Goal: Transaction & Acquisition: Purchase product/service

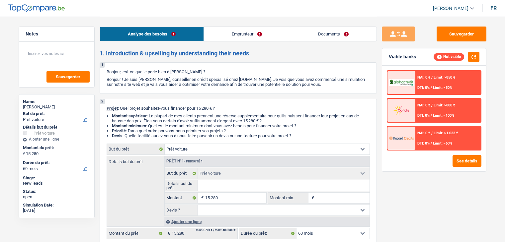
select select "car"
select select "60"
select select "car"
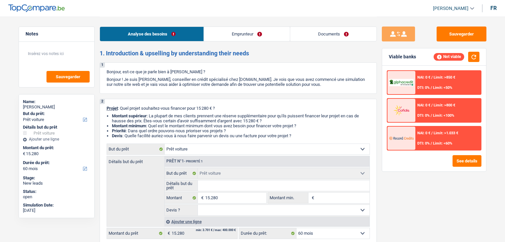
select select "60"
select select "car"
select select "60"
click at [247, 37] on link "Emprunteur" at bounding box center [247, 34] width 86 height 14
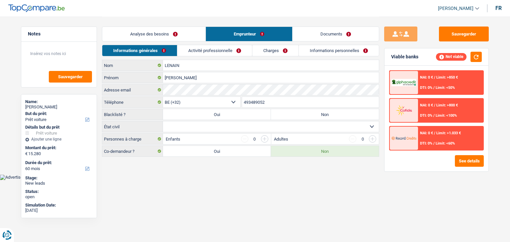
click at [183, 44] on div "Analyse des besoins Emprunteur Documents" at bounding box center [240, 31] width 277 height 28
click at [192, 55] on link "Activité professionnelle" at bounding box center [214, 50] width 75 height 11
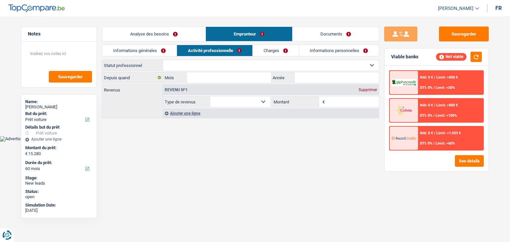
click at [328, 30] on link "Documents" at bounding box center [336, 34] width 86 height 14
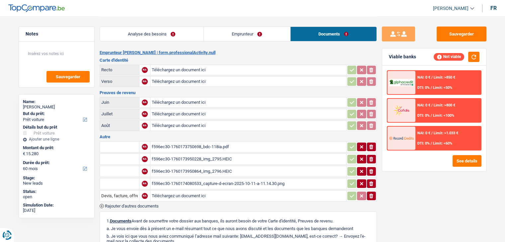
click at [224, 157] on div "f596ec30-1760173950228_img_2795.HEIC" at bounding box center [248, 159] width 193 height 10
click at [136, 30] on link "Analyse des besoins" at bounding box center [152, 34] width 104 height 14
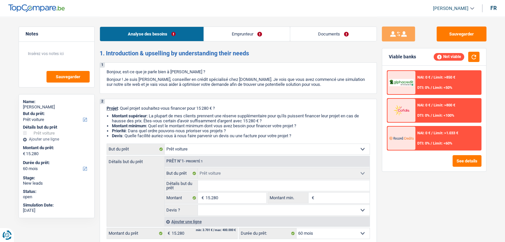
click at [228, 185] on input "Détails but du prêt" at bounding box center [284, 186] width 172 height 11
type input "b"
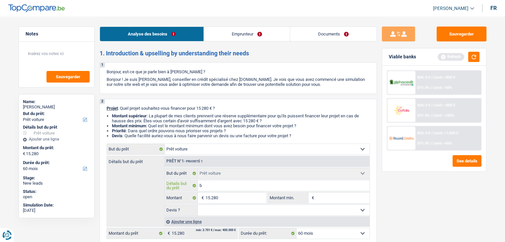
type input "bm"
type input "bmw"
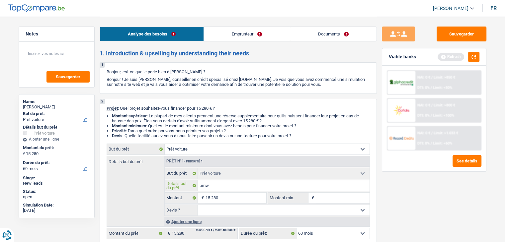
type input "bmw"
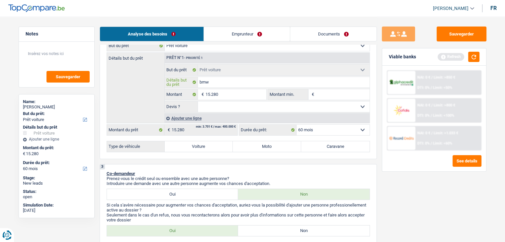
scroll to position [100, 0]
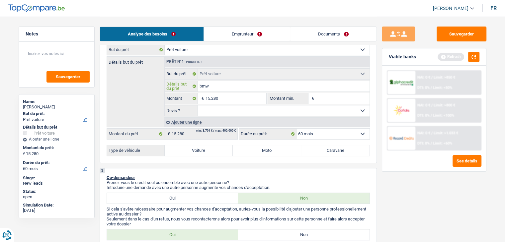
type input "bmw"
drag, startPoint x: 210, startPoint y: 111, endPoint x: 210, endPoint y: 114, distance: 3.7
click at [210, 111] on select "Oui Non Non répondu Sélectionner une option" at bounding box center [284, 111] width 172 height 11
select select "yes"
click at [198, 106] on select "Oui Non Non répondu Sélectionner une option" at bounding box center [284, 111] width 172 height 11
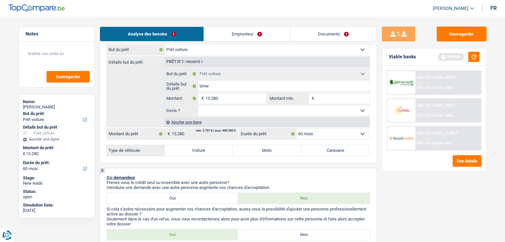
select select "yes"
click at [200, 146] on label "Voiture" at bounding box center [199, 150] width 68 height 11
click at [200, 146] on input "Voiture" at bounding box center [199, 150] width 68 height 11
radio input "true"
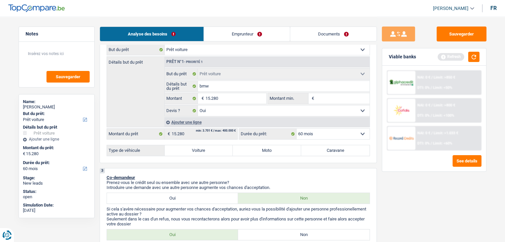
select select "84"
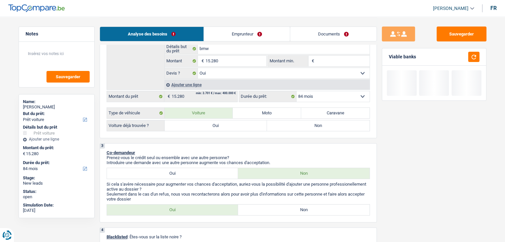
scroll to position [166, 0]
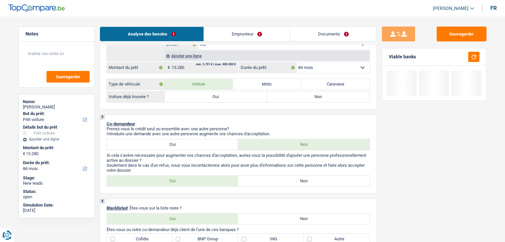
click at [203, 92] on label "Oui" at bounding box center [216, 97] width 103 height 11
click at [203, 92] on input "Oui" at bounding box center [216, 97] width 103 height 11
radio input "true"
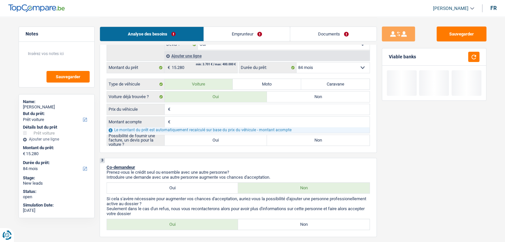
click at [193, 105] on input "Prix du véhicule" at bounding box center [271, 109] width 198 height 11
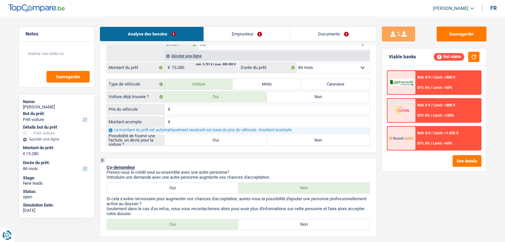
scroll to position [133, 0]
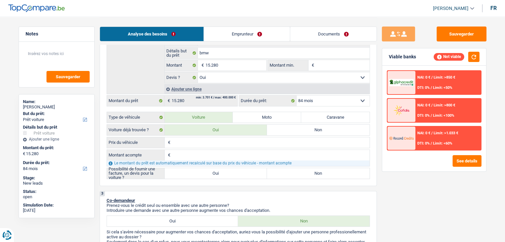
type input "1"
type input "11"
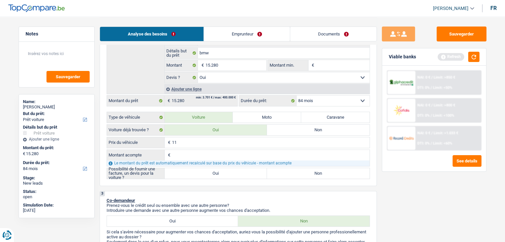
type input "1"
type input "15"
type input "152"
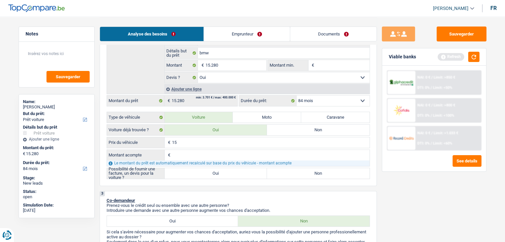
type input "152"
type input "1.528"
type input "15.280"
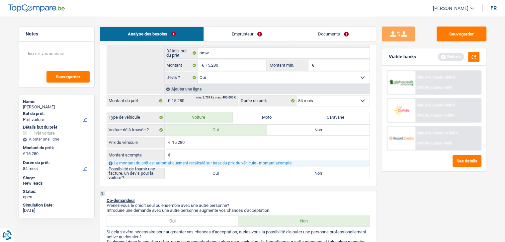
type input "15.280"
click at [207, 148] on div "15.280 € Prix du véhicule € Montant acompte Tous les champs sont obligatoires. …" at bounding box center [238, 158] width 263 height 42
click at [199, 154] on input "Montant acompte" at bounding box center [271, 155] width 198 height 11
type input "0"
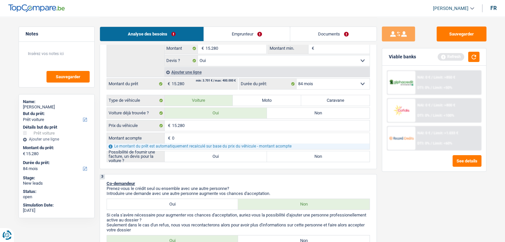
scroll to position [166, 0]
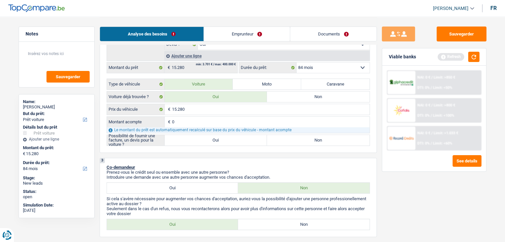
type input "0"
click at [300, 141] on label "Non" at bounding box center [318, 140] width 103 height 11
click at [300, 141] on input "Non" at bounding box center [318, 140] width 103 height 11
radio input "true"
select select "60"
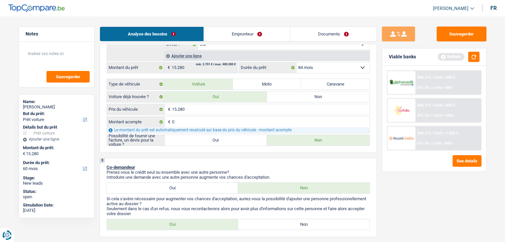
select select "60"
radio input "true"
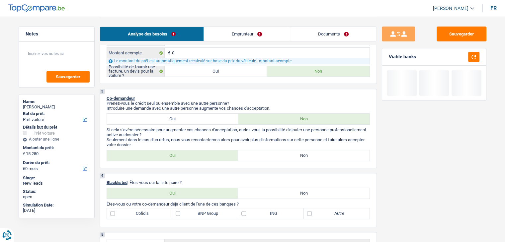
scroll to position [199, 0]
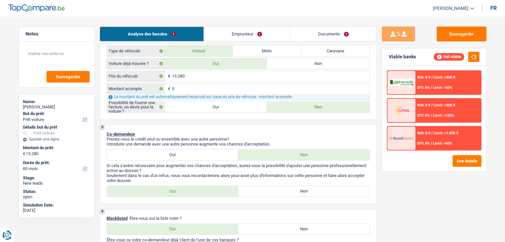
click at [195, 106] on label "Oui" at bounding box center [216, 107] width 103 height 11
click at [195, 106] on input "Oui" at bounding box center [216, 107] width 103 height 11
radio input "true"
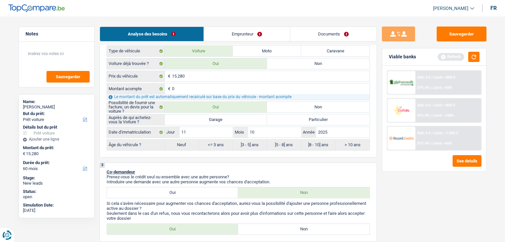
click at [206, 117] on label "Garage" at bounding box center [216, 120] width 103 height 11
click at [206, 117] on input "Garage" at bounding box center [216, 120] width 103 height 11
radio input "true"
click at [266, 170] on p "Co-demandeur" at bounding box center [238, 172] width 263 height 5
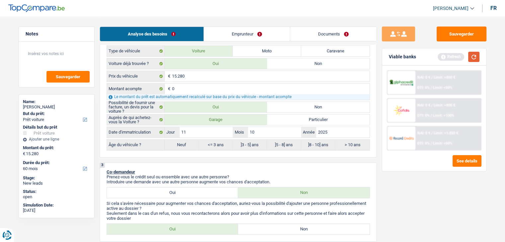
click at [471, 57] on button "button" at bounding box center [473, 57] width 11 height 10
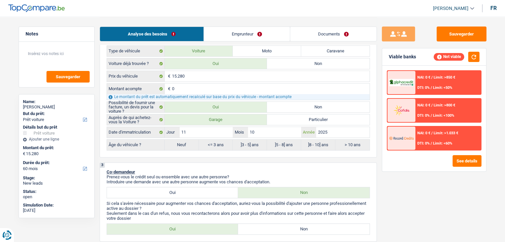
click at [333, 135] on input "2025" at bounding box center [342, 132] width 53 height 11
type input "202"
type input "20"
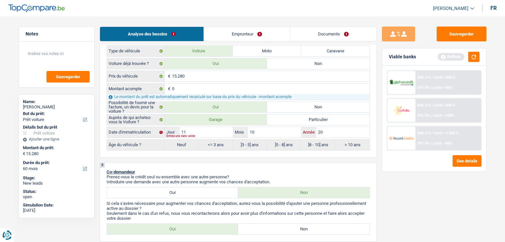
type input "201"
type input "2017"
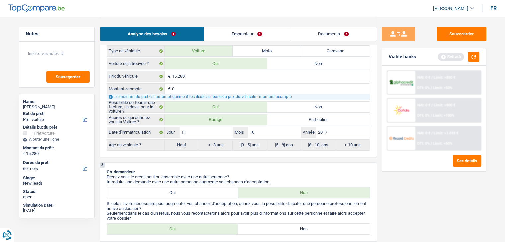
radio input "false"
radio input "true"
click at [288, 137] on div "Auprès de qui achetez-vous la Voiture ? Garage Particulier Date d'immatriculati…" at bounding box center [238, 132] width 263 height 37
click at [280, 127] on input "10" at bounding box center [274, 132] width 53 height 11
type input "1"
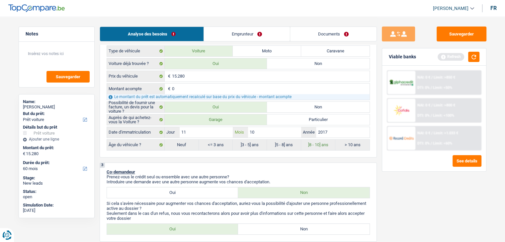
type input "1"
type input "0"
type input "04"
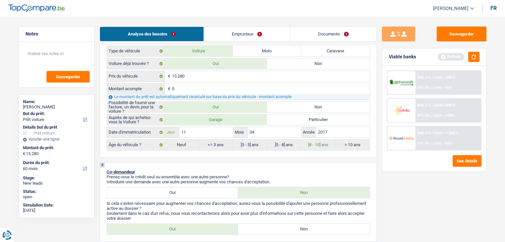
click at [210, 135] on input "11" at bounding box center [206, 132] width 53 height 11
type input "1"
type input "18"
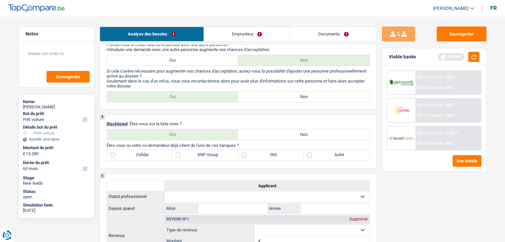
scroll to position [332, 0]
click at [269, 94] on label "Non" at bounding box center [304, 96] width 132 height 11
click at [269, 94] on input "Non" at bounding box center [304, 96] width 132 height 11
radio input "true"
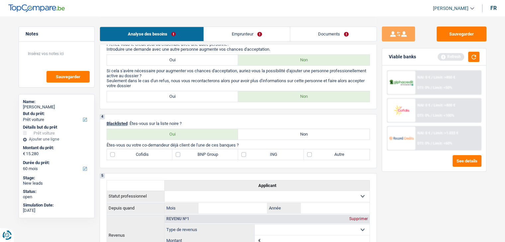
click at [260, 115] on div "4 Blacklisted : Êtes-vous sur la liste noire ? Oui Non Tous les champs sont obl…" at bounding box center [238, 141] width 277 height 54
click at [478, 57] on button "button" at bounding box center [473, 57] width 11 height 10
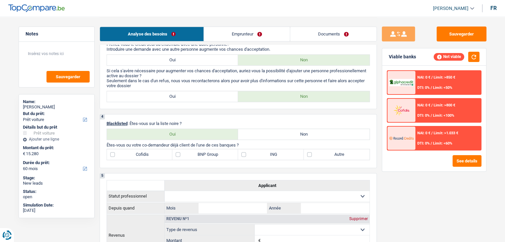
click at [289, 129] on div "Oui Non Tous les champs sont obligatoires. Veuillez sélectionner une option" at bounding box center [238, 134] width 263 height 11
click at [290, 132] on label "Non" at bounding box center [304, 134] width 132 height 11
click at [290, 132] on input "Non" at bounding box center [304, 134] width 132 height 11
radio input "true"
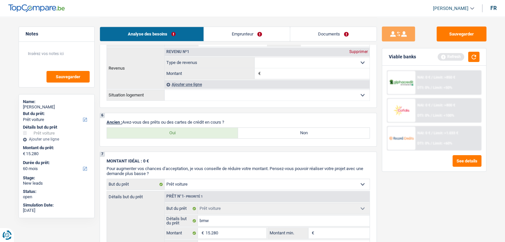
scroll to position [531, 0]
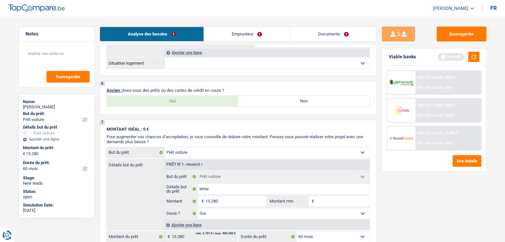
click at [203, 99] on label "Oui" at bounding box center [173, 101] width 132 height 11
click at [203, 99] on input "Oui" at bounding box center [173, 101] width 132 height 11
radio input "true"
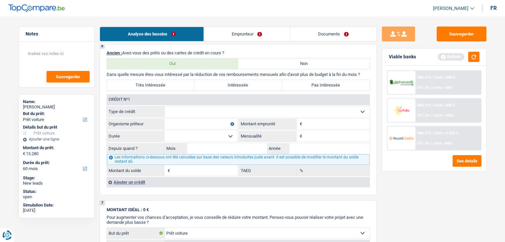
scroll to position [598, 0]
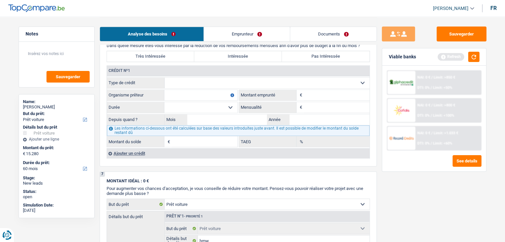
click at [221, 83] on select "Carte ou ouverture de crédit Prêt hypothécaire Vente à tempérament Prêt à tempé…" at bounding box center [267, 83] width 205 height 11
select select "personalLoan"
type input "0"
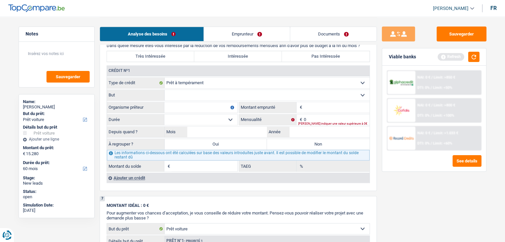
click at [324, 106] on input "Montant" at bounding box center [337, 107] width 66 height 11
type input "3"
click at [334, 116] on input "0" at bounding box center [337, 120] width 66 height 11
type input "316"
click at [346, 110] on div "Tous les champs sont obligatoires. Veuillez fournir une réponse plus longue" at bounding box center [333, 111] width 71 height 3
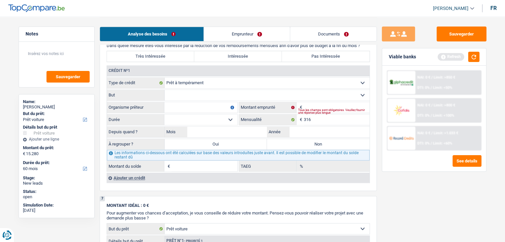
click at [334, 110] on div "Tous les champs sont obligatoires. Veuillez fournir une réponse plus longue" at bounding box center [333, 111] width 71 height 3
click at [333, 104] on input "Montant" at bounding box center [337, 107] width 66 height 11
type input "6.000"
click at [201, 90] on select "Confort maison: meubles, textile, peinture, électroménager, outillage non-profe…" at bounding box center [267, 95] width 205 height 11
select select "homeFurnishingOrRelocation"
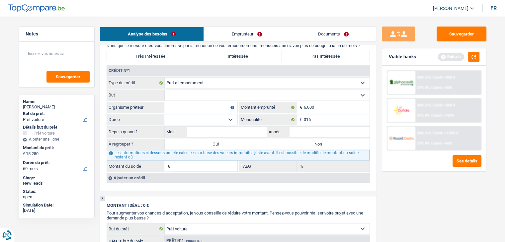
click at [165, 90] on select "Confort maison: meubles, textile, peinture, électroménager, outillage non-profe…" at bounding box center [267, 95] width 205 height 11
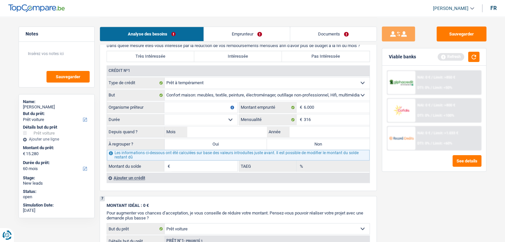
click at [188, 107] on input "Organisme prêteur" at bounding box center [200, 107] width 73 height 11
type input "cofidis"
click at [191, 119] on select "12 mois 18 mois 24 mois 30 mois 36 mois 42 mois Sélectionner une option" at bounding box center [200, 120] width 73 height 11
click at [195, 120] on select "12 mois 18 mois 24 mois 30 mois 36 mois 42 mois Sélectionner une option" at bounding box center [200, 120] width 73 height 11
click at [329, 132] on input "Année" at bounding box center [330, 132] width 80 height 11
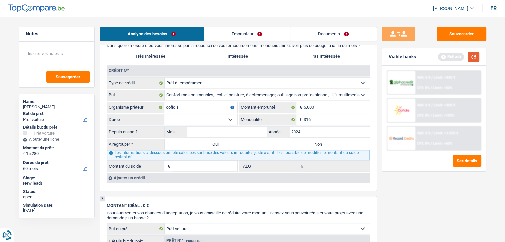
type input "2024"
click at [473, 56] on button "button" at bounding box center [473, 57] width 11 height 10
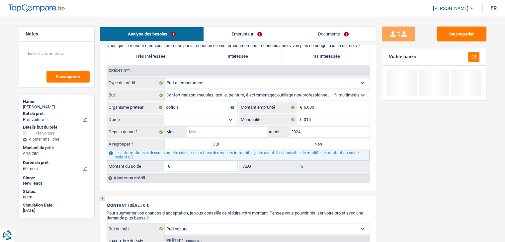
click at [231, 130] on input "Mois" at bounding box center [227, 132] width 80 height 11
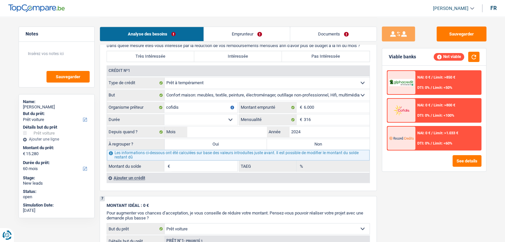
click at [211, 116] on select "12 mois 18 mois 24 mois 30 mois 36 mois 42 mois Sélectionner une option" at bounding box center [200, 120] width 73 height 11
select select "36"
click at [164, 115] on select "12 mois 18 mois 24 mois 30 mois 36 mois 42 mois Sélectionner une option" at bounding box center [200, 120] width 73 height 11
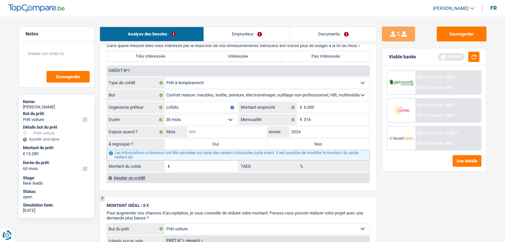
click at [233, 127] on input "Mois" at bounding box center [227, 132] width 80 height 11
click at [373, 118] on div "6 Ancien : Avez-vous des prêts ou des cartes de crédit en cours ? Oui Non Dans …" at bounding box center [238, 103] width 277 height 177
click at [237, 130] on input "Mois" at bounding box center [227, 132] width 80 height 11
click at [471, 58] on button "button" at bounding box center [473, 57] width 11 height 10
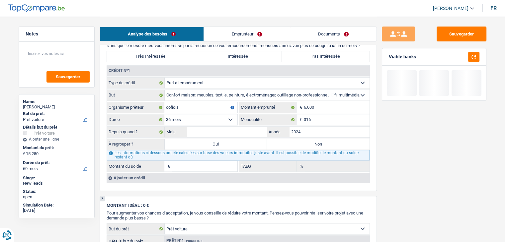
drag, startPoint x: 417, startPoint y: 55, endPoint x: 394, endPoint y: 56, distance: 23.6
click at [394, 56] on div "Viable banks" at bounding box center [434, 56] width 104 height 17
click at [224, 130] on input "Mois" at bounding box center [227, 132] width 80 height 11
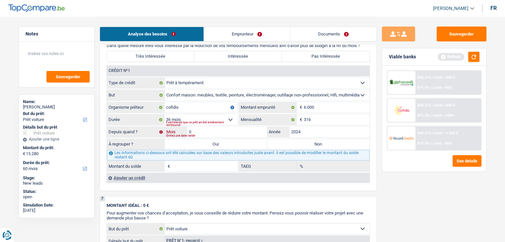
type input "09"
type input "4.709"
type input "59,55"
drag, startPoint x: 399, startPoint y: 178, endPoint x: 460, endPoint y: 108, distance: 93.4
click at [399, 178] on div "Sauvegarder Viable banks Refresh NAI: 0 € / Limit: >850 € DTI: 0% / Limit: <50%…" at bounding box center [434, 129] width 115 height 205
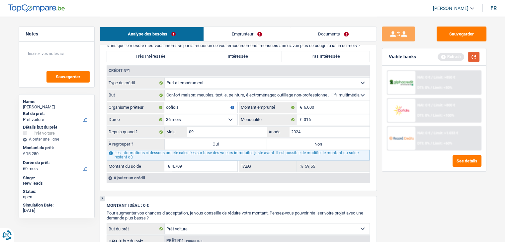
click at [475, 55] on button "button" at bounding box center [473, 57] width 11 height 10
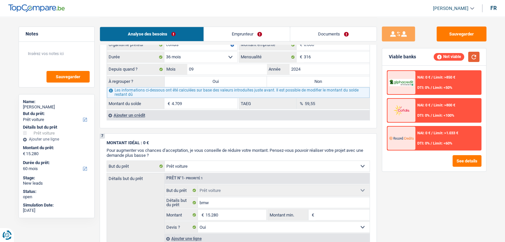
scroll to position [664, 0]
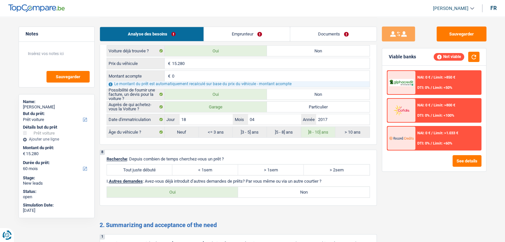
scroll to position [963, 0]
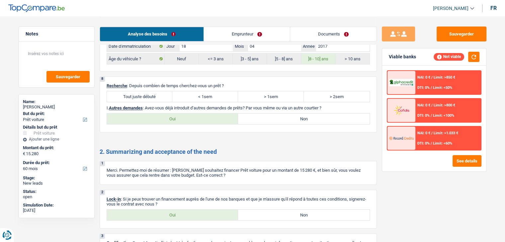
click at [153, 91] on label "Tout juste débuté" at bounding box center [140, 96] width 66 height 11
click at [153, 91] on input "Tout juste débuté" at bounding box center [140, 96] width 66 height 11
radio input "true"
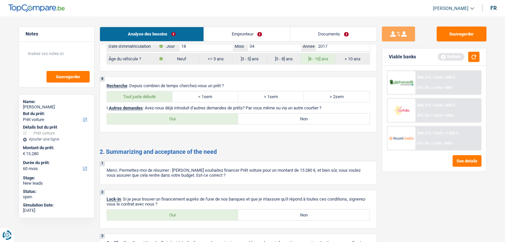
click at [264, 114] on label "Non" at bounding box center [304, 119] width 132 height 11
click at [264, 114] on input "Non" at bounding box center [304, 119] width 132 height 11
radio input "true"
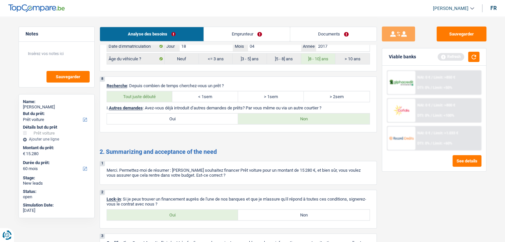
click at [192, 210] on label "Oui" at bounding box center [173, 215] width 132 height 11
click at [192, 210] on input "Oui" at bounding box center [173, 215] width 132 height 11
radio input "true"
click at [242, 38] on link "Emprunteur" at bounding box center [247, 34] width 86 height 14
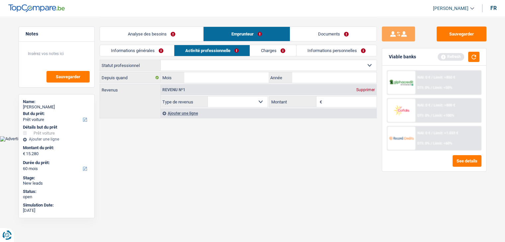
scroll to position [0, 0]
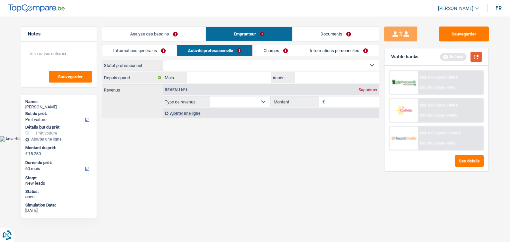
click at [473, 56] on button "button" at bounding box center [476, 57] width 11 height 10
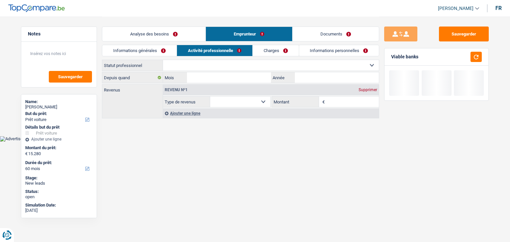
drag, startPoint x: 127, startPoint y: 42, endPoint x: 128, endPoint y: 46, distance: 4.4
click at [127, 44] on div "Analyse des besoins Emprunteur Documents" at bounding box center [240, 31] width 277 height 28
click at [133, 54] on link "Informations générales" at bounding box center [139, 50] width 74 height 11
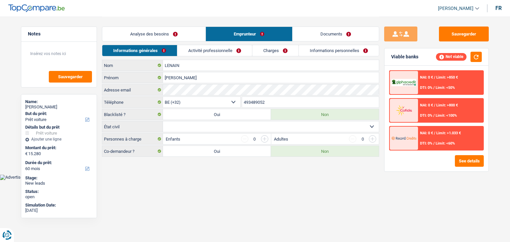
click at [197, 173] on body "Vous avez le contrôle de vos données Nous utilisons des cookies, tout comme nos…" at bounding box center [255, 90] width 510 height 180
click at [178, 127] on select "Célibataire Marié(e) Cohabitant(e) légal(e) Divorcé(e) Veuf(ve) Séparé (de fait…" at bounding box center [271, 127] width 216 height 11
select select "cohabitation"
click at [163, 122] on select "Célibataire Marié(e) Cohabitant(e) légal(e) Divorcé(e) Veuf(ve) Séparé (de fait…" at bounding box center [271, 127] width 216 height 11
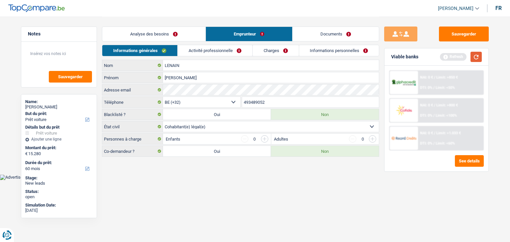
click at [475, 59] on button "button" at bounding box center [476, 57] width 11 height 10
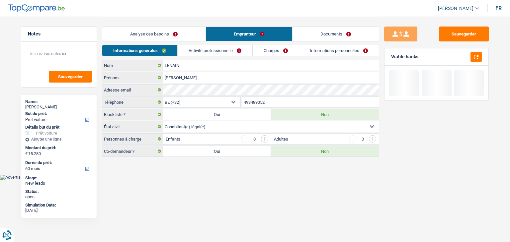
drag, startPoint x: 424, startPoint y: 55, endPoint x: 391, endPoint y: 58, distance: 33.0
click at [391, 57] on div "Viable banks" at bounding box center [437, 56] width 104 height 17
click at [391, 58] on div "Viable banks" at bounding box center [404, 57] width 27 height 6
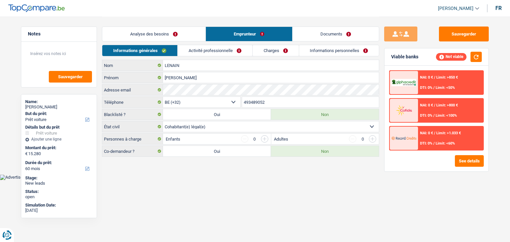
click at [263, 138] on input "button" at bounding box center [264, 139] width 7 height 7
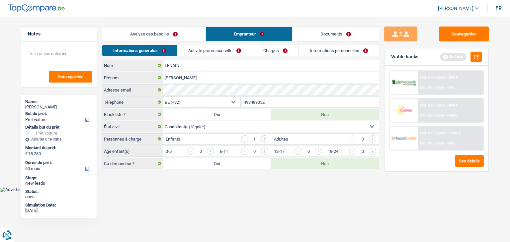
click at [322, 148] on input "button" at bounding box center [453, 153] width 277 height 11
click at [202, 53] on link "Activité professionnelle" at bounding box center [215, 50] width 75 height 11
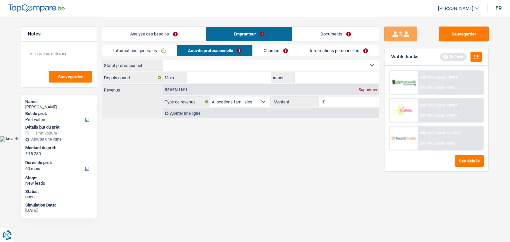
click at [211, 69] on select "Ouvrier Employé privé Employé public Invalide Indépendant Pensionné Chômeur Mut…" at bounding box center [271, 65] width 216 height 11
select select "privateEmployee"
click at [163, 60] on select "Ouvrier Employé privé Employé public Invalide Indépendant Pensionné Chômeur Mut…" at bounding box center [271, 65] width 216 height 11
select select "familyAllowances"
select select "netSalary"
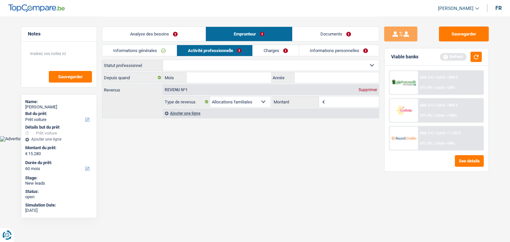
select select "mealVouchers"
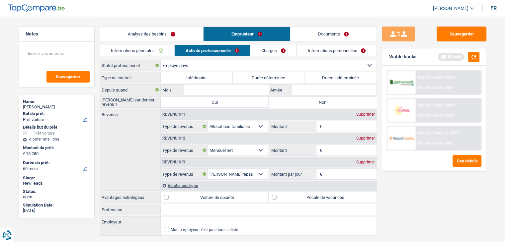
click at [333, 78] on label "Durée indéterminée" at bounding box center [341, 77] width 72 height 11
click at [333, 78] on input "Durée indéterminée" at bounding box center [341, 77] width 72 height 11
radio input "true"
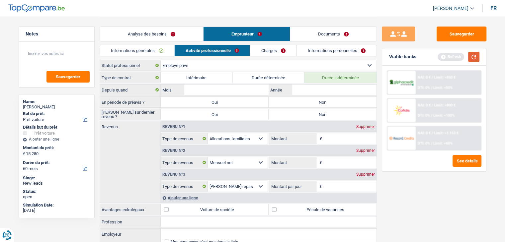
click at [474, 56] on button "button" at bounding box center [473, 57] width 11 height 10
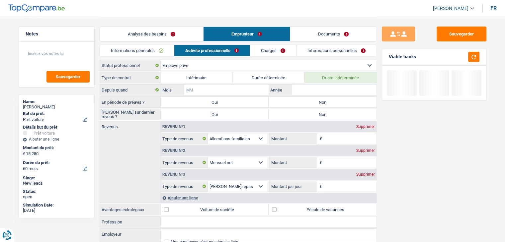
click at [228, 89] on input "Mois" at bounding box center [226, 90] width 84 height 11
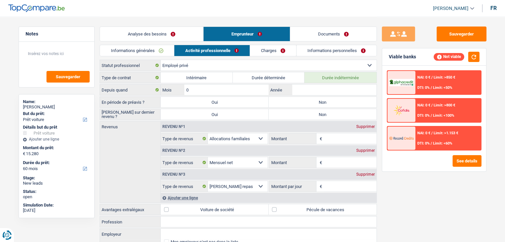
type input "07"
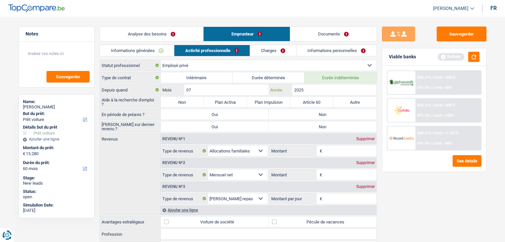
type input "2025"
click at [185, 102] on label "Non" at bounding box center [182, 102] width 43 height 11
click at [185, 102] on input "Non" at bounding box center [182, 102] width 43 height 11
radio input "true"
click at [476, 56] on button "button" at bounding box center [473, 57] width 11 height 10
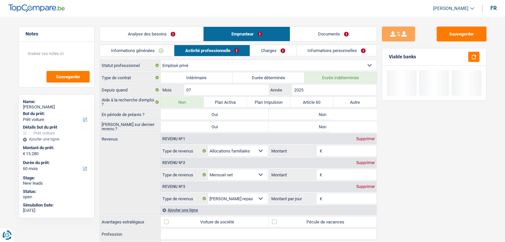
click at [308, 113] on label "Non" at bounding box center [323, 114] width 108 height 11
click at [308, 113] on input "Non" at bounding box center [323, 114] width 108 height 11
radio input "true"
click at [303, 126] on label "Non" at bounding box center [323, 127] width 108 height 11
click at [303, 126] on input "Non" at bounding box center [323, 127] width 108 height 11
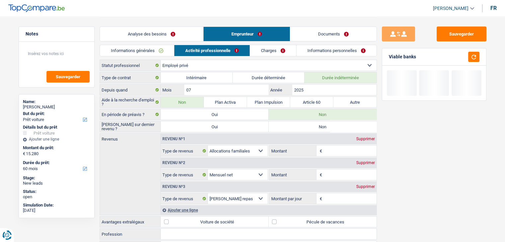
radio input "true"
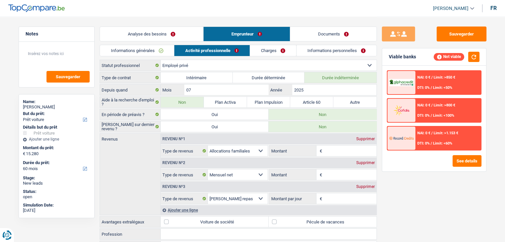
click at [338, 173] on input "Montant" at bounding box center [350, 175] width 53 height 11
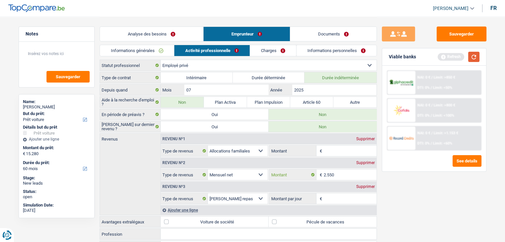
type input "2.550"
click at [473, 58] on button "button" at bounding box center [473, 57] width 11 height 10
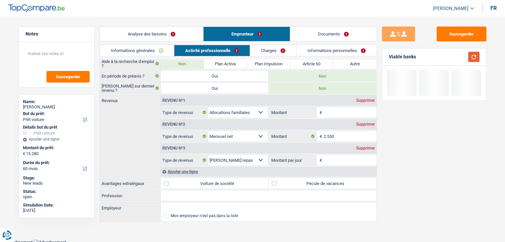
scroll to position [39, 0]
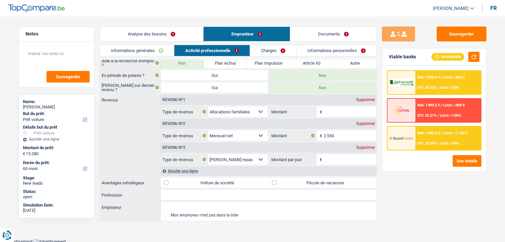
click at [337, 161] on input "Montant par jour" at bounding box center [350, 159] width 53 height 11
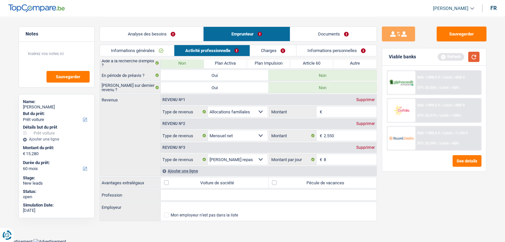
type input "8,0"
click at [473, 54] on button "button" at bounding box center [473, 57] width 11 height 10
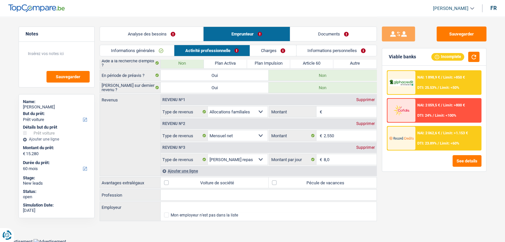
drag, startPoint x: 412, startPoint y: 59, endPoint x: 391, endPoint y: 58, distance: 20.9
click at [391, 58] on div "Viable banks Incomplete" at bounding box center [434, 56] width 104 height 17
click at [388, 58] on div "Viable banks Incomplete" at bounding box center [434, 56] width 104 height 17
drag, startPoint x: 390, startPoint y: 57, endPoint x: 415, endPoint y: 55, distance: 25.3
click at [415, 55] on div "Viable banks" at bounding box center [402, 57] width 27 height 6
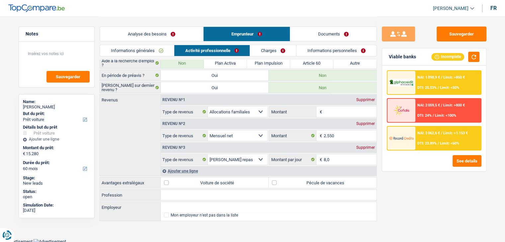
click at [363, 101] on div "Revenu nº1 Supprimer" at bounding box center [269, 100] width 216 height 11
click at [363, 100] on div "Supprimer" at bounding box center [366, 100] width 22 height 4
select select "netSalary"
type input "2.550"
select select "mealVouchers"
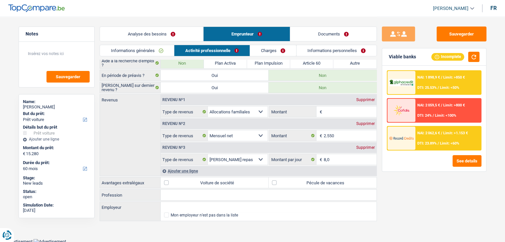
type input "8,0"
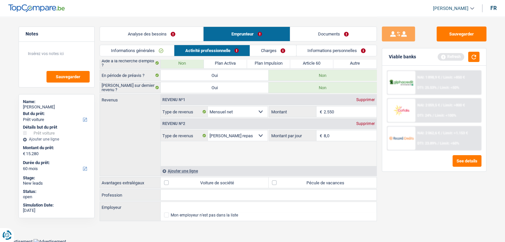
scroll to position [15, 0]
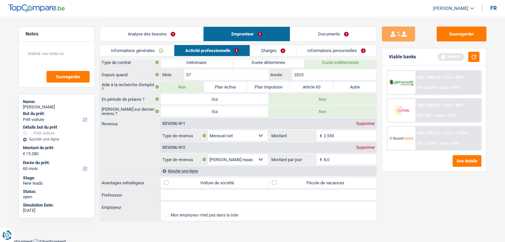
click at [412, 204] on div "Sauvegarder Viable banks Refresh NAI: 1 898,9 € / Limit: >850 € DTI: 25.53% / L…" at bounding box center [434, 129] width 115 height 205
click at [279, 184] on label "Pécule de vacances" at bounding box center [323, 183] width 108 height 11
click at [279, 184] on input "Pécule de vacances" at bounding box center [323, 183] width 108 height 11
checkbox input "true"
drag, startPoint x: 446, startPoint y: 206, endPoint x: 445, endPoint y: 202, distance: 4.3
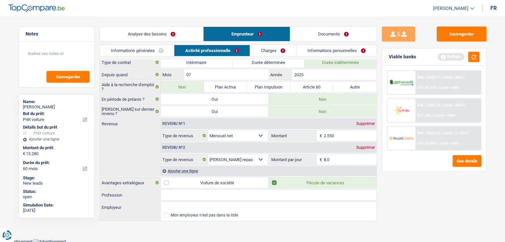
click at [445, 206] on div "Sauvegarder Viable banks Refresh NAI: 1 898,9 € / Limit: >850 € DTI: 25.53% / L…" at bounding box center [434, 129] width 115 height 205
click at [476, 56] on button "button" at bounding box center [473, 57] width 11 height 10
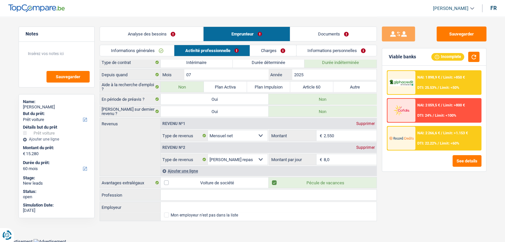
click at [439, 190] on div "Sauvegarder Viable banks Incomplete NAI: 1 898,9 € / Limit: >850 € DTI: 25.53% …" at bounding box center [434, 129] width 115 height 205
click at [469, 57] on button "button" at bounding box center [473, 57] width 11 height 10
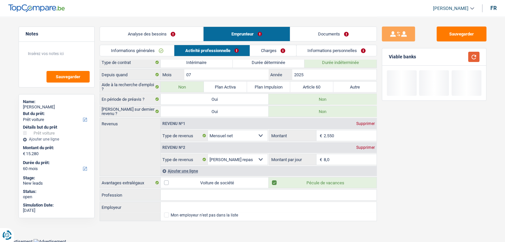
click at [469, 57] on button "button" at bounding box center [473, 57] width 11 height 10
click at [411, 46] on div "Sauvegarder Viable banks" at bounding box center [434, 129] width 115 height 205
drag, startPoint x: 427, startPoint y: 62, endPoint x: 389, endPoint y: 60, distance: 38.2
click at [389, 60] on div "Viable banks" at bounding box center [434, 56] width 104 height 17
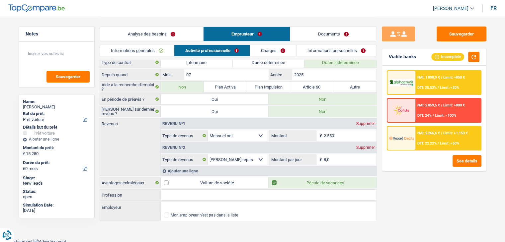
click at [275, 50] on link "Charges" at bounding box center [273, 50] width 46 height 11
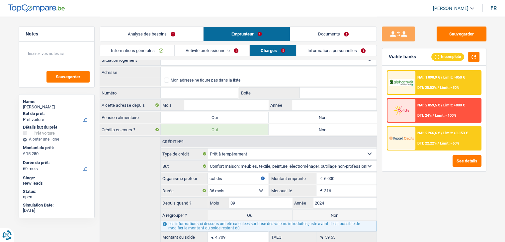
scroll to position [0, 0]
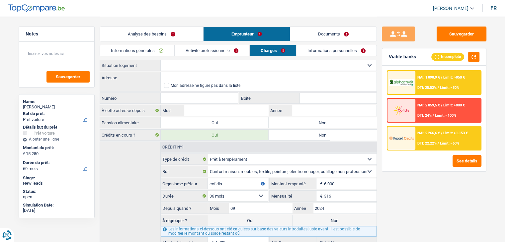
click at [178, 65] on select "Locataire Propriétaire avec prêt hypothécaire Propriétaire sans prêt hypothécai…" at bounding box center [269, 65] width 216 height 11
drag, startPoint x: 101, startPoint y: 66, endPoint x: 131, endPoint y: 82, distance: 33.9
click at [131, 82] on div "Locataire Propriétaire avec prêt hypothécaire Propriétaire sans prêt hypothécai…" at bounding box center [238, 160] width 277 height 200
click at [137, 78] on label "Adresse" at bounding box center [130, 77] width 61 height 11
click at [161, 78] on input "Adresse" at bounding box center [269, 77] width 216 height 11
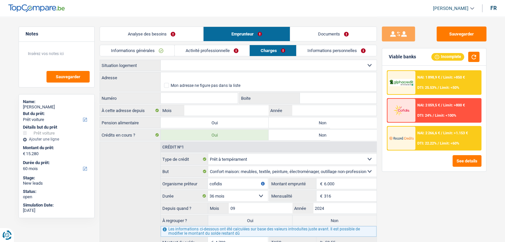
click at [187, 67] on select "Locataire Propriétaire avec prêt hypothécaire Propriétaire sans prêt hypothécai…" at bounding box center [269, 65] width 216 height 11
select select "rents"
click at [161, 60] on select "Locataire Propriétaire avec prêt hypothécaire Propriétaire sans prêt hypothécai…" at bounding box center [269, 65] width 216 height 11
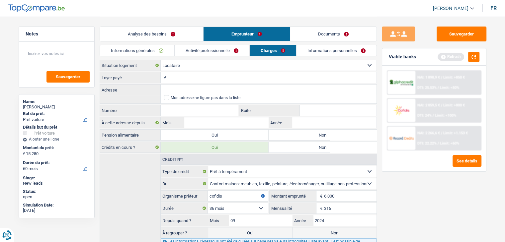
click at [183, 76] on input "Loyer payé" at bounding box center [272, 77] width 209 height 11
type input "450"
click at [176, 91] on input "Adresse" at bounding box center [269, 90] width 216 height 11
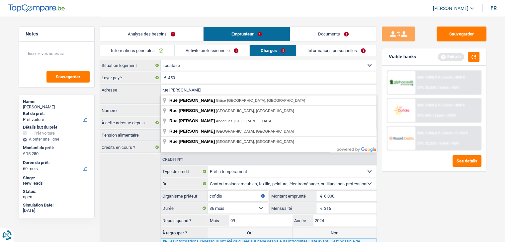
type input "rue [PERSON_NAME]"
click at [122, 178] on div "Crédit nº1 Carte ou ouverture de crédit Prêt hypothécaire Vente à tempérament P…" at bounding box center [238, 213] width 277 height 118
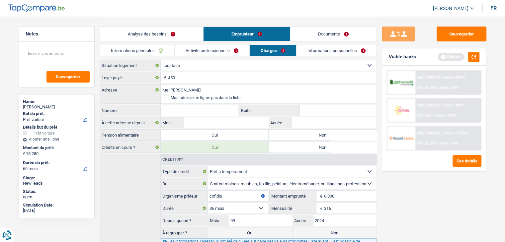
click at [159, 97] on div "rue [PERSON_NAME] Mon adresse ne figure pas dans la liste" at bounding box center [238, 94] width 277 height 20
click at [167, 98] on span at bounding box center [166, 97] width 5 height 5
click at [164, 98] on input "Mon adresse ne figure pas dans la liste" at bounding box center [164, 98] width 0 height 0
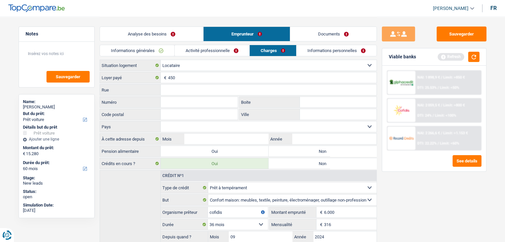
click at [174, 89] on input "Rue" at bounding box center [269, 90] width 216 height 11
type input "rue [PERSON_NAME]"
click at [176, 97] on input "Numéro" at bounding box center [199, 102] width 77 height 11
type input "33"
click at [173, 115] on input "Code postal" at bounding box center [199, 114] width 77 height 11
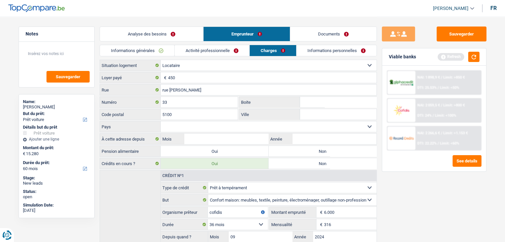
type input "5100"
click at [318, 111] on input "Ville" at bounding box center [338, 114] width 77 height 11
type input "jambes"
click at [259, 129] on select "Belgique [GEOGRAPHIC_DATA] Sélectionner une option" at bounding box center [269, 127] width 216 height 11
select select "BE"
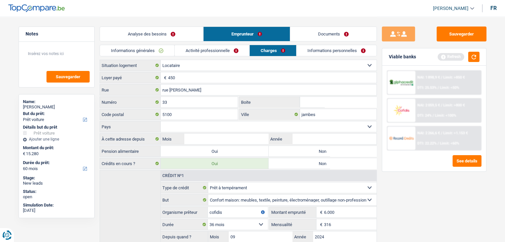
click at [161, 122] on select "Belgique [GEOGRAPHIC_DATA] Sélectionner une option" at bounding box center [269, 127] width 216 height 11
click at [215, 137] on input "Mois" at bounding box center [226, 139] width 84 height 11
type input "10"
click at [303, 138] on input "Année" at bounding box center [334, 139] width 84 height 11
type input "2022"
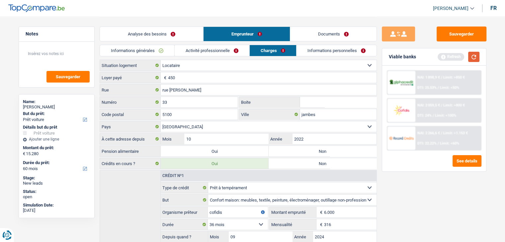
click at [474, 58] on button "button" at bounding box center [473, 57] width 11 height 10
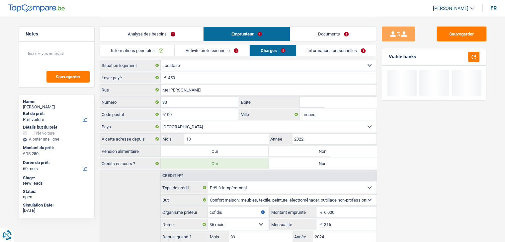
click at [306, 152] on label "Non" at bounding box center [323, 151] width 108 height 11
click at [306, 152] on input "Non" at bounding box center [323, 151] width 108 height 11
radio input "true"
click at [214, 139] on input "10" at bounding box center [226, 139] width 84 height 11
type input "1"
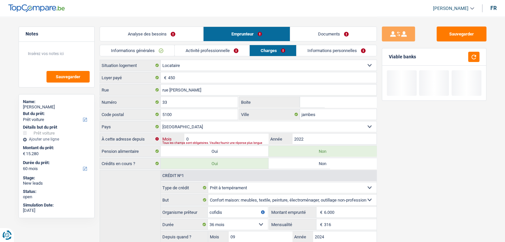
type input "06"
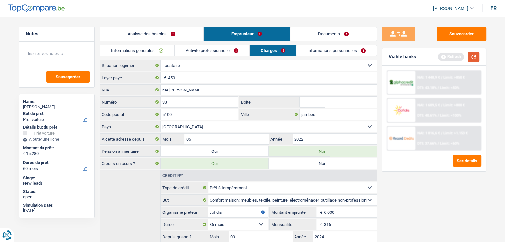
click at [469, 60] on button "button" at bounding box center [473, 57] width 11 height 10
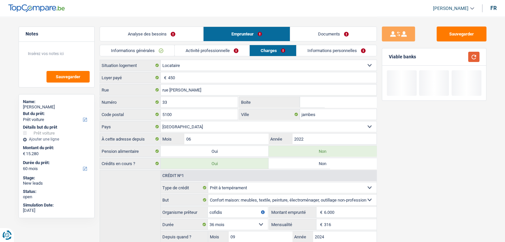
click at [473, 54] on button "button" at bounding box center [473, 57] width 11 height 10
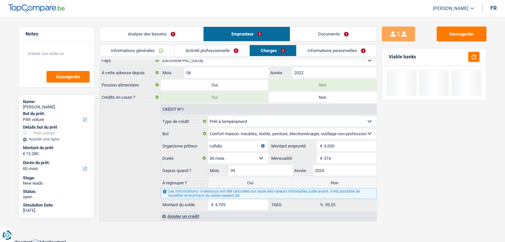
click at [317, 47] on link "Informations personnelles" at bounding box center [337, 50] width 80 height 11
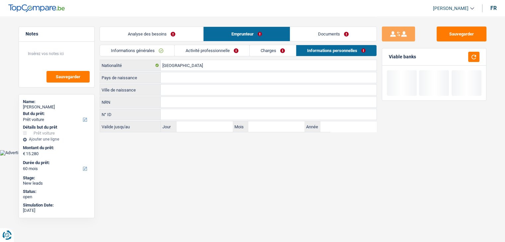
scroll to position [0, 0]
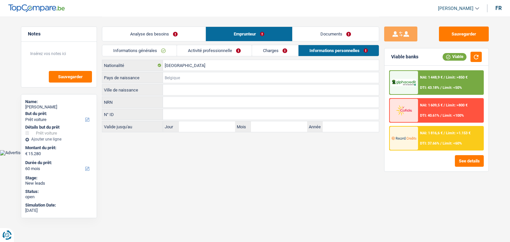
click at [175, 79] on input "Pays de naissance" at bounding box center [271, 77] width 216 height 11
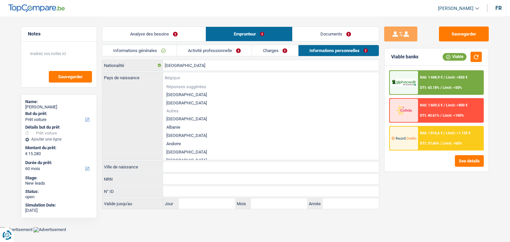
type input "B"
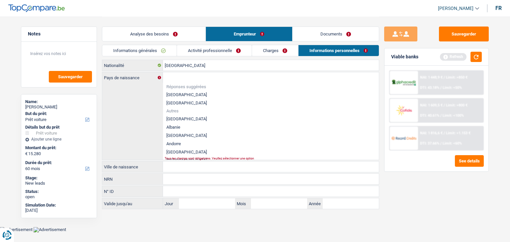
click at [182, 95] on li "[GEOGRAPHIC_DATA]" at bounding box center [271, 95] width 216 height 8
type input "[GEOGRAPHIC_DATA]"
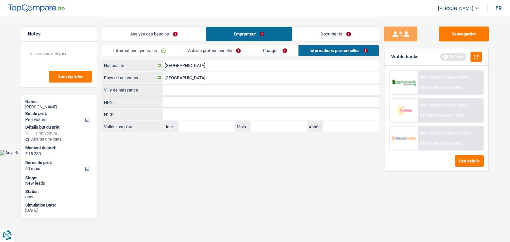
click at [181, 90] on input "Ville de naissance" at bounding box center [271, 90] width 216 height 11
type input "[GEOGRAPHIC_DATA]"
drag, startPoint x: 184, startPoint y: 154, endPoint x: 144, endPoint y: 59, distance: 103.8
click at [179, 147] on html "Vous avez le contrôle de vos données Nous utilisons des cookies, tout comme nos…" at bounding box center [255, 78] width 510 height 156
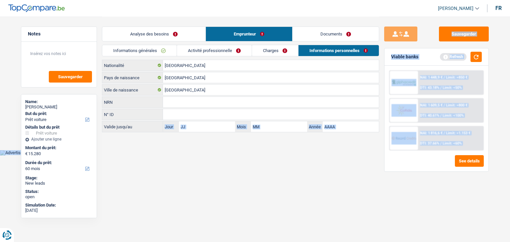
click at [139, 46] on link "Informations générales" at bounding box center [139, 50] width 74 height 11
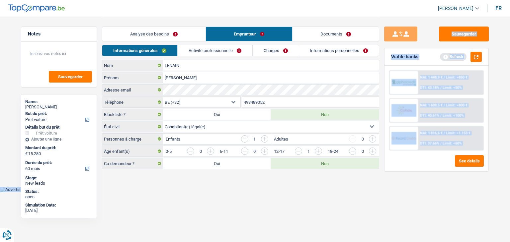
click at [144, 35] on link "Analyse des besoins" at bounding box center [153, 34] width 103 height 14
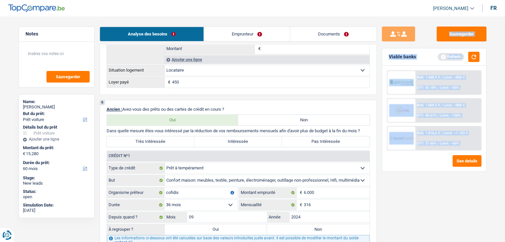
scroll to position [664, 0]
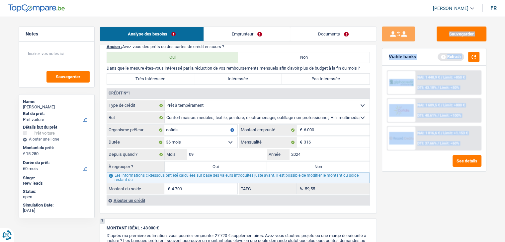
click at [433, 57] on div "Viable banks Refresh" at bounding box center [434, 56] width 104 height 17
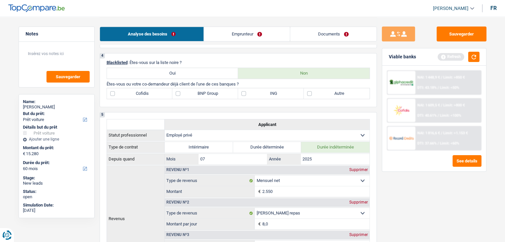
scroll to position [399, 0]
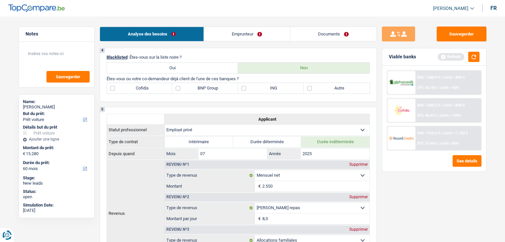
click at [315, 88] on label "Autre" at bounding box center [337, 88] width 66 height 11
click at [315, 88] on input "Autre" at bounding box center [337, 88] width 66 height 11
checkbox input "true"
click at [473, 57] on button "button" at bounding box center [473, 57] width 11 height 10
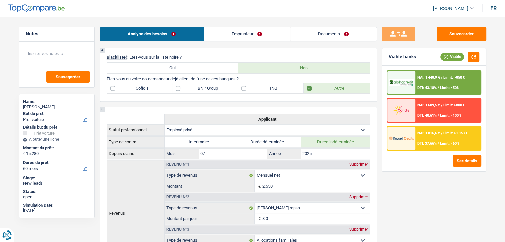
click at [409, 136] on img at bounding box center [401, 138] width 25 height 12
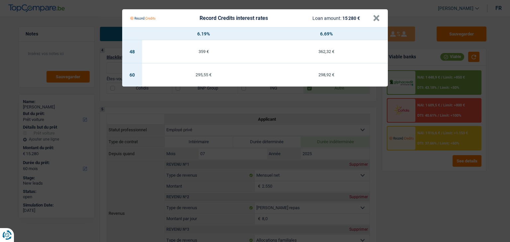
click at [416, 180] on Credits "Record Credits interest rates Loan amount: 15 280 € × 6.19% 6.69% 48 359 € 362,…" at bounding box center [255, 121] width 510 height 242
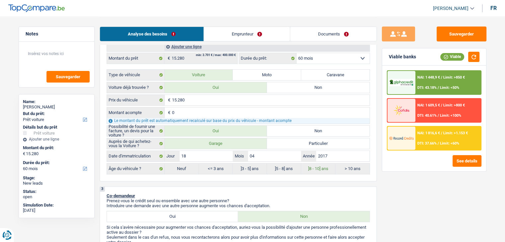
scroll to position [199, 0]
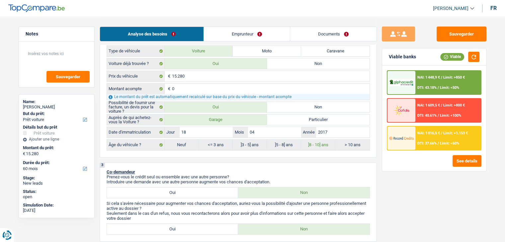
click at [435, 137] on div "NAI: 1 816,6 € / Limit: >1.153 € DTI: 37.66% / Limit: <60%" at bounding box center [448, 138] width 65 height 23
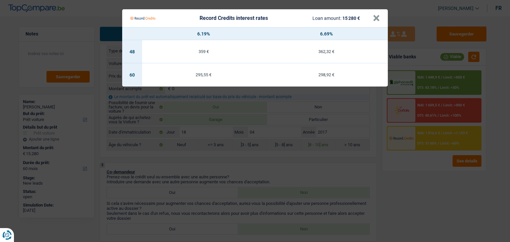
click at [424, 194] on Credits "Record Credits interest rates Loan amount: 15 280 € × 6.19% 6.69% 48 359 € 362,…" at bounding box center [255, 121] width 510 height 242
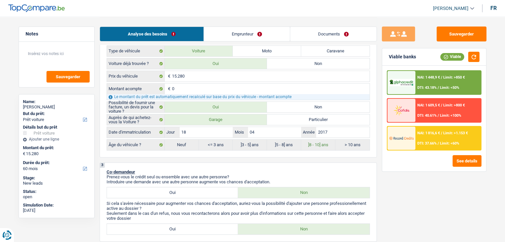
click at [444, 89] on span "Limit: <50%" at bounding box center [449, 88] width 19 height 4
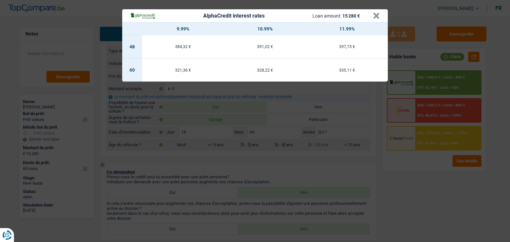
click at [432, 163] on div "AlphaCredit interest rates Loan amount: 15 280 € × 9.99% 10.99% 11.99% 48 384,3…" at bounding box center [255, 121] width 510 height 242
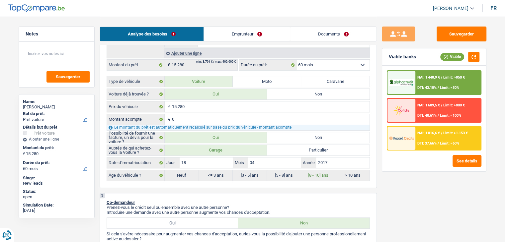
scroll to position [100, 0]
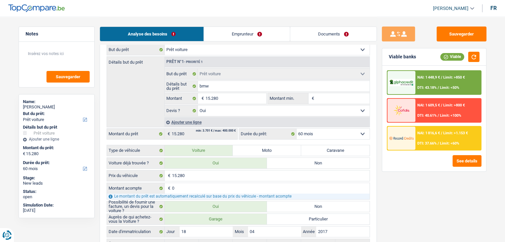
drag, startPoint x: 419, startPoint y: 56, endPoint x: 380, endPoint y: 59, distance: 39.3
click at [380, 59] on div "Sauvegarder Viable banks Viable NAI: 1 448,9 € / Limit: >850 € DTI: 43.18% / Li…" at bounding box center [434, 129] width 115 height 205
drag, startPoint x: 389, startPoint y: 60, endPoint x: 343, endPoint y: 47, distance: 47.6
click at [389, 60] on div "Viable banks Viable" at bounding box center [434, 56] width 104 height 17
click at [329, 36] on link "Documents" at bounding box center [333, 34] width 86 height 14
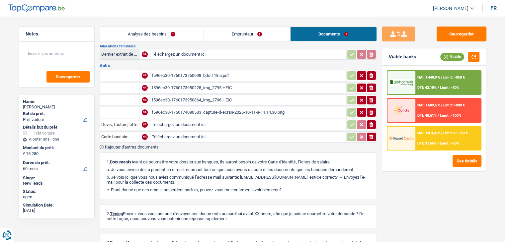
click at [236, 63] on h3 "Autre" at bounding box center [238, 65] width 277 height 4
click at [181, 31] on link "Analyse des besoins" at bounding box center [152, 34] width 104 height 14
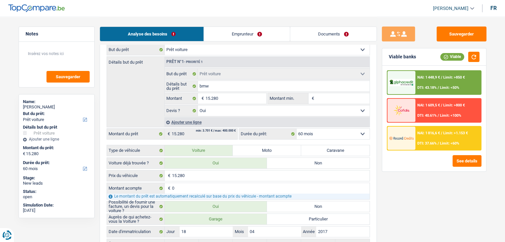
click at [416, 79] on div "NAI: 1 448,9 € / Limit: >850 € DTI: 43.18% / Limit: <50%" at bounding box center [448, 82] width 65 height 23
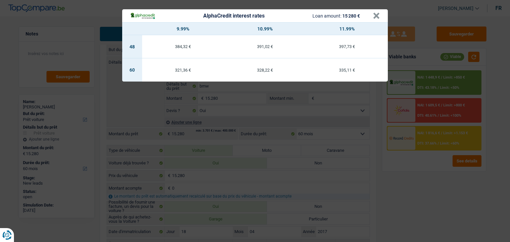
click at [410, 170] on div "AlphaCredit interest rates Loan amount: 15 280 € × 9.99% 10.99% 11.99% 48 384,3…" at bounding box center [255, 121] width 510 height 242
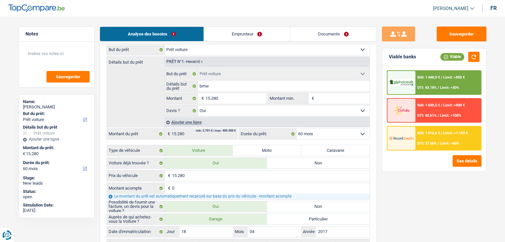
click at [433, 115] on span "DTI: 40.61%" at bounding box center [426, 116] width 19 height 4
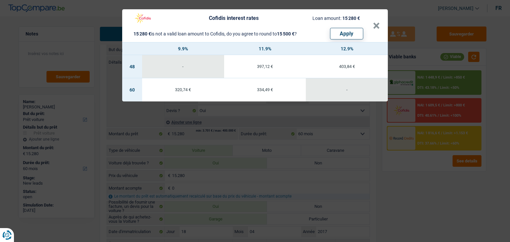
click at [429, 171] on div "Cofidis interest rates Loan amount: 15 280 € 15 280 € is not a valid loan amoun…" at bounding box center [255, 121] width 510 height 242
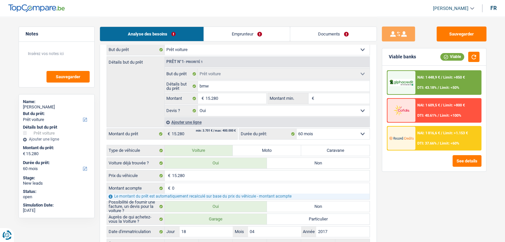
click at [427, 131] on span "NAI: 1 816,6 €" at bounding box center [428, 133] width 23 height 4
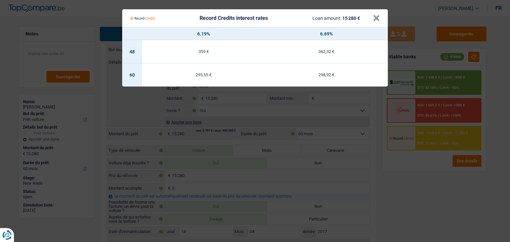
click at [403, 165] on Credits "Record Credits interest rates Loan amount: 15 280 € × 6.19% 6.69% 48 359 € 362,…" at bounding box center [255, 121] width 510 height 242
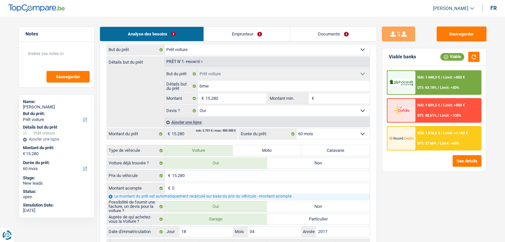
click at [430, 76] on span "NAI: 1 448,9 €" at bounding box center [428, 77] width 23 height 4
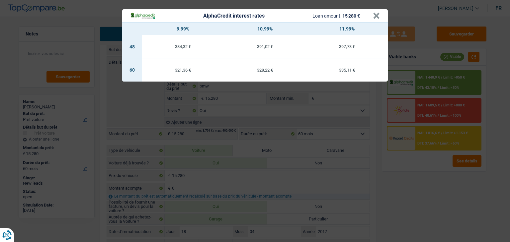
click at [410, 193] on div "AlphaCredit interest rates Loan amount: 15 280 € × 9.99% 10.99% 11.99% 48 384,3…" at bounding box center [255, 121] width 510 height 242
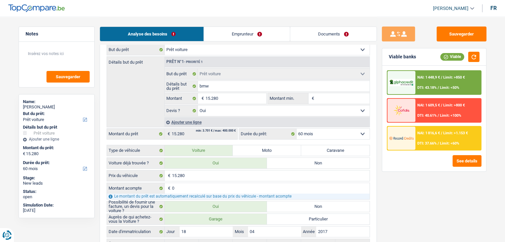
click at [421, 141] on span "DTI: 37.66%" at bounding box center [426, 143] width 19 height 4
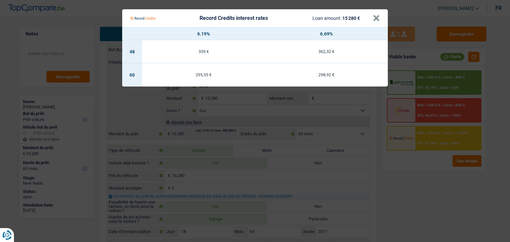
click at [413, 171] on Credits "Record Credits interest rates Loan amount: 15 280 € × 6.19% 6.69% 48 359 € 362,…" at bounding box center [255, 121] width 510 height 242
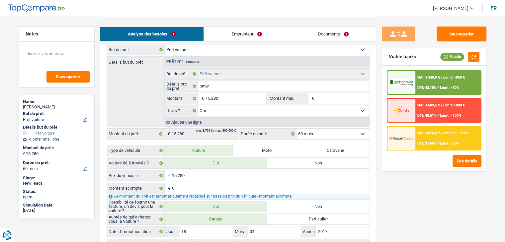
click at [428, 142] on span "DTI: 37.66%" at bounding box center [426, 143] width 19 height 4
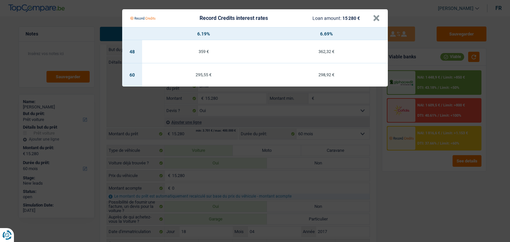
click at [421, 189] on Credits "Record Credits interest rates Loan amount: 15 280 € × 6.19% 6.69% 48 359 € 362,…" at bounding box center [255, 121] width 510 height 242
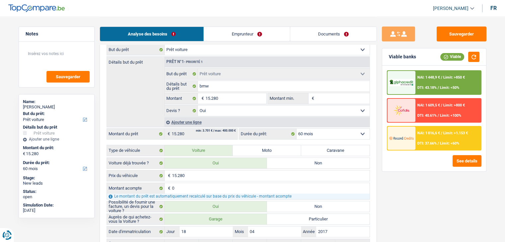
click at [425, 146] on div "NAI: 1 816,6 € / Limit: >1.153 € DTI: 37.66% / Limit: <60%" at bounding box center [448, 138] width 65 height 23
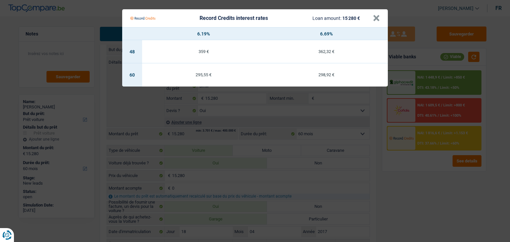
click at [410, 169] on Credits "Record Credits interest rates Loan amount: 15 280 € × 6.19% 6.69% 48 359 € 362,…" at bounding box center [255, 121] width 510 height 242
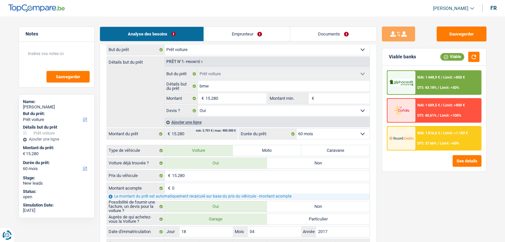
click at [424, 83] on div "NAI: 1 448,9 € / Limit: >850 € DTI: 43.18% / Limit: <50%" at bounding box center [448, 82] width 65 height 23
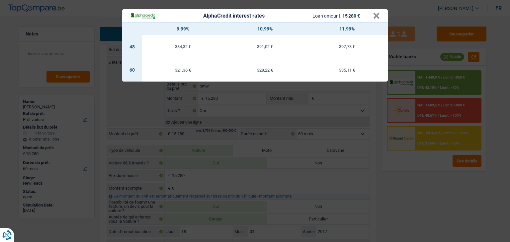
click at [425, 171] on div "AlphaCredit interest rates Loan amount: 15 280 € × 9.99% 10.99% 11.99% 48 384,3…" at bounding box center [255, 121] width 510 height 242
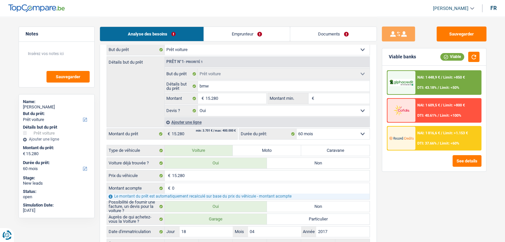
click at [423, 137] on div "NAI: 1 816,6 € / Limit: >1.153 € DTI: 37.66% / Limit: <60%" at bounding box center [448, 138] width 65 height 23
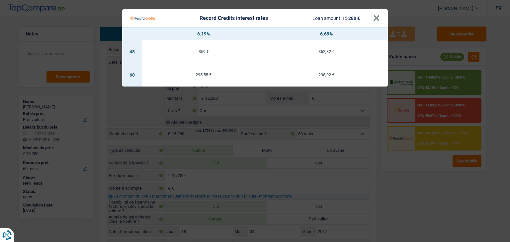
click at [418, 151] on Credits "Record Credits interest rates Loan amount: 15 280 € × 6.19% 6.69% 48 359 € 362,…" at bounding box center [255, 121] width 510 height 242
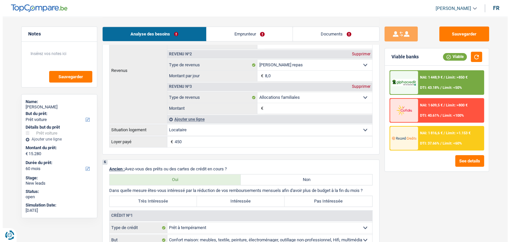
scroll to position [631, 0]
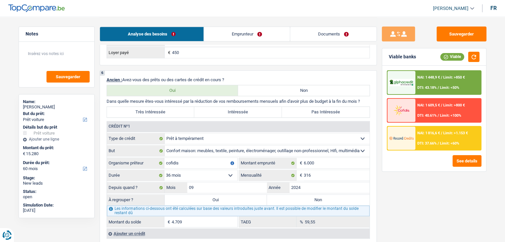
click at [421, 81] on div "NAI: 1 448,9 € / Limit: >850 € DTI: 43.18% / Limit: <50%" at bounding box center [448, 82] width 65 height 23
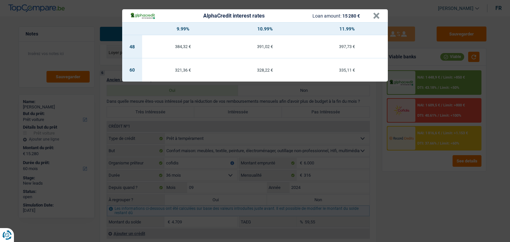
click at [425, 203] on div "AlphaCredit interest rates Loan amount: 15 280 € × 9.99% 10.99% 11.99% 48 384,3…" at bounding box center [255, 121] width 510 height 242
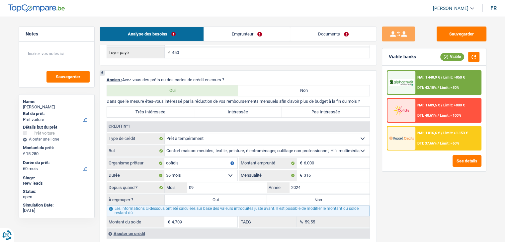
click at [418, 143] on span "DTI: 37.66%" at bounding box center [426, 143] width 19 height 4
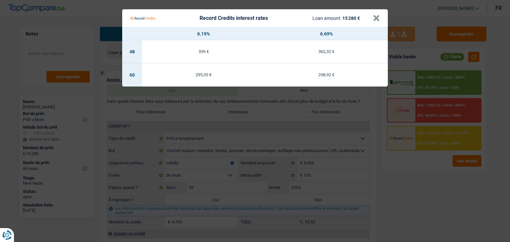
click at [408, 177] on Credits "Record Credits interest rates Loan amount: 15 280 € × 6.19% 6.69% 48 359 € 362,…" at bounding box center [255, 121] width 510 height 242
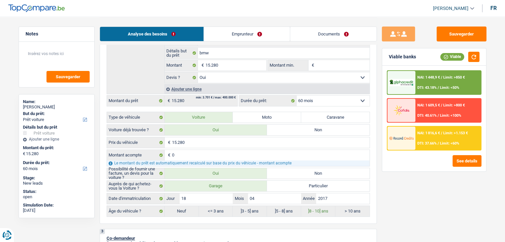
scroll to position [100, 0]
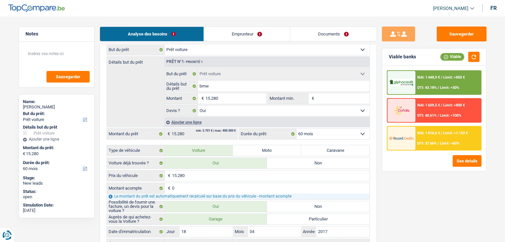
click at [330, 137] on select "12 mois 18 mois 24 mois 30 mois 36 mois 42 mois 48 mois 60 mois Sélectionner un…" at bounding box center [333, 134] width 73 height 11
select select "48"
click at [297, 129] on select "12 mois 18 mois 24 mois 30 mois 36 mois 42 mois 48 mois 60 mois Sélectionner un…" at bounding box center [333, 134] width 73 height 11
select select "48"
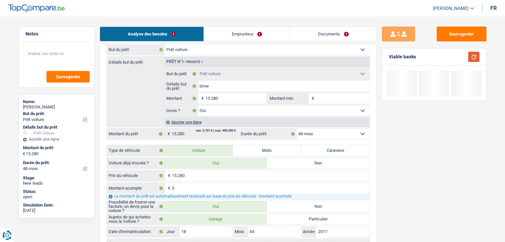
click at [476, 56] on button "button" at bounding box center [473, 57] width 11 height 10
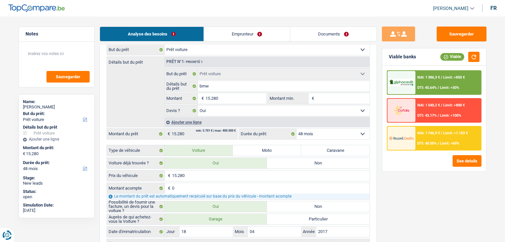
click at [432, 142] on span "DTI: 40.05%" at bounding box center [426, 143] width 19 height 4
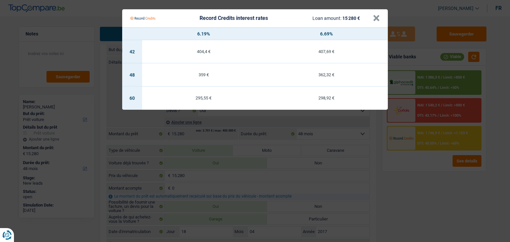
click at [420, 164] on Credits "Record Credits interest rates Loan amount: 15 280 € × 6.19% 6.69% 42 404,4 € 40…" at bounding box center [255, 121] width 510 height 242
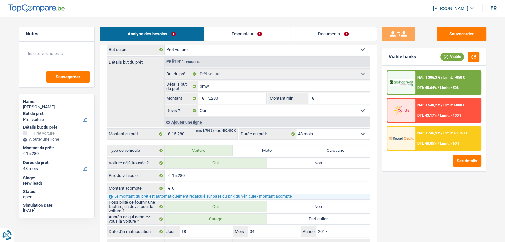
click at [426, 82] on div "NAI: 1 386,3 € / Limit: >850 € DTI: 45.64% / Limit: <50%" at bounding box center [448, 82] width 65 height 23
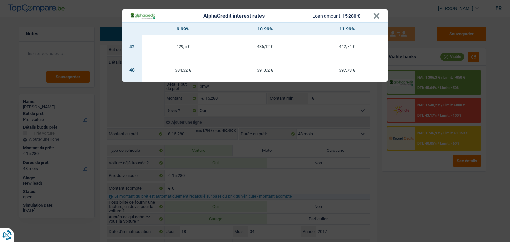
click at [422, 180] on div "AlphaCredit interest rates Loan amount: 15 280 € × 9.99% 10.99% 11.99% 42 429,5…" at bounding box center [255, 121] width 510 height 242
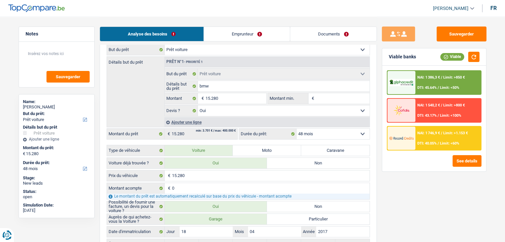
click at [420, 146] on div "NAI: 1 746,9 € / Limit: >1.153 € DTI: 40.05% / Limit: <60%" at bounding box center [448, 138] width 65 height 23
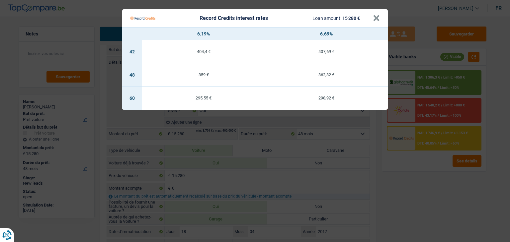
click at [420, 178] on Credits "Record Credits interest rates Loan amount: 15 280 € × 6.19% 6.69% 42 404,4 € 40…" at bounding box center [255, 121] width 510 height 242
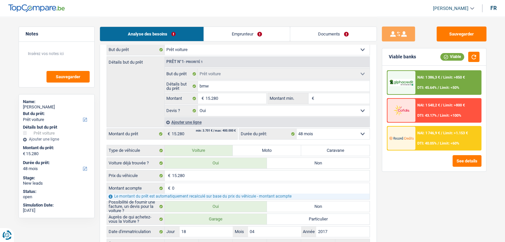
click at [323, 135] on select "12 mois 18 mois 24 mois 30 mois 36 mois 42 mois 48 mois 60 mois Sélectionner un…" at bounding box center [333, 134] width 73 height 11
click at [297, 129] on select "12 mois 18 mois 24 mois 30 mois 36 mois 42 mois 48 mois 60 mois Sélectionner un…" at bounding box center [333, 134] width 73 height 11
click at [424, 140] on div "NAI: 1 746,9 € / Limit: >1.153 € DTI: 40.05% / Limit: <60%" at bounding box center [448, 138] width 65 height 23
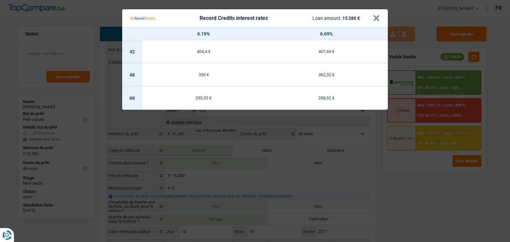
click at [427, 168] on Credits "Record Credits interest rates Loan amount: 15 280 € × 6.19% 6.69% 42 404,4 € 40…" at bounding box center [255, 121] width 510 height 242
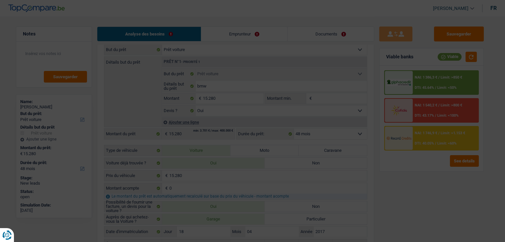
click at [432, 68] on div "NAI: 1 386,3 € / Limit: >850 € DTI: 45.64% / Limit: <50% NAI: 1 540,2 € / Limit…" at bounding box center [432, 119] width 104 height 106
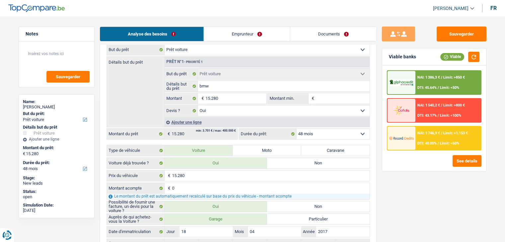
click at [429, 81] on div "NAI: 1 386,3 € / Limit: >850 € DTI: 45.64% / Limit: <50%" at bounding box center [448, 82] width 65 height 23
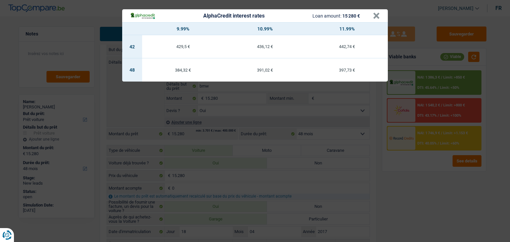
click at [429, 173] on div "AlphaCredit interest rates Loan amount: 15 280 € × 9.99% 10.99% 11.99% 42 429,5…" at bounding box center [255, 121] width 510 height 242
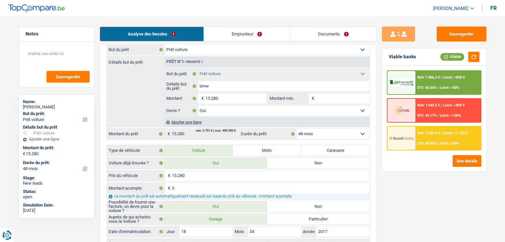
click at [316, 133] on select "12 mois 18 mois 24 mois 30 mois 36 mois 42 mois 48 mois 60 mois Sélectionner un…" at bounding box center [333, 134] width 73 height 11
click at [393, 156] on div "See details" at bounding box center [434, 161] width 95 height 12
click at [411, 141] on img at bounding box center [401, 138] width 25 height 12
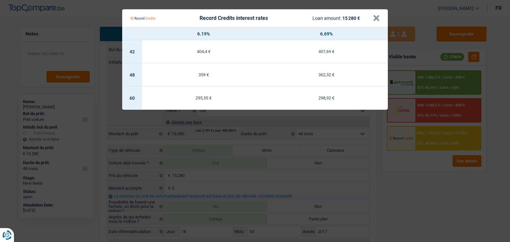
click at [418, 161] on Credits "Record Credits interest rates Loan amount: 15 280 € × 6.19% 6.69% 42 404,4 € 40…" at bounding box center [255, 121] width 510 height 242
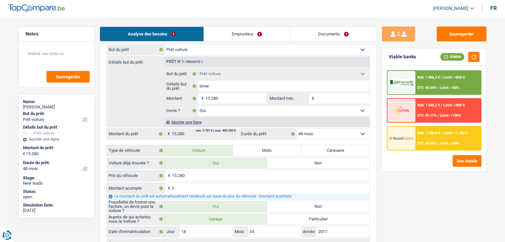
click at [424, 135] on span "NAI: 1 746,9 €" at bounding box center [428, 133] width 23 height 4
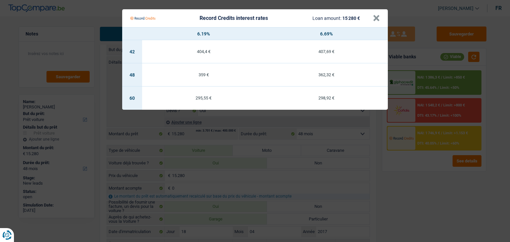
click at [423, 168] on Credits "Record Credits interest rates Loan amount: 15 280 € × 6.19% 6.69% 42 404,4 € 40…" at bounding box center [255, 121] width 510 height 242
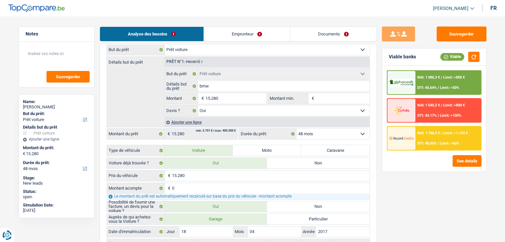
click at [431, 85] on div "NAI: 1 386,3 € / Limit: >850 € DTI: 45.64% / Limit: <50%" at bounding box center [448, 82] width 65 height 23
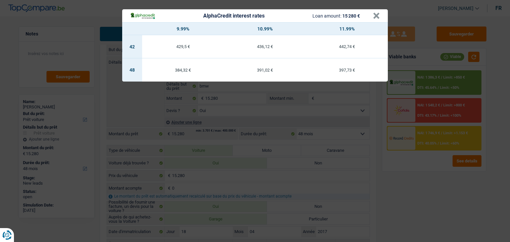
click at [421, 146] on div "AlphaCredit interest rates Loan amount: 15 280 € × 9.99% 10.99% 11.99% 42 429,5…" at bounding box center [255, 121] width 510 height 242
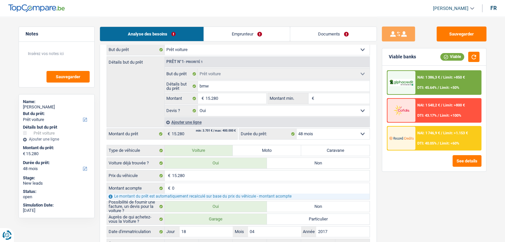
click at [421, 146] on div "NAI: 1 746,9 € / Limit: >1.153 € DTI: 40.05% / Limit: <60%" at bounding box center [448, 138] width 65 height 23
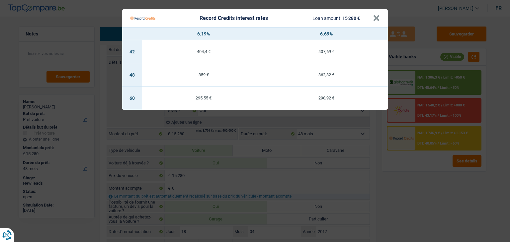
click at [417, 171] on Credits "Record Credits interest rates Loan amount: 15 280 € × 6.19% 6.69% 42 404,4 € 40…" at bounding box center [255, 121] width 510 height 242
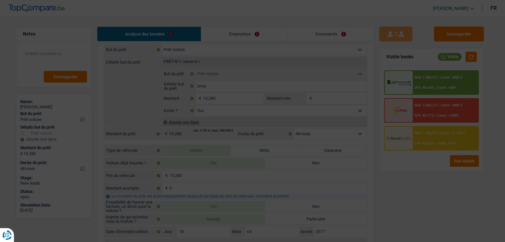
click at [417, 69] on div "NAI: 1 386,3 € / Limit: >850 € DTI: 45.64% / Limit: <50% NAI: 1 540,2 € / Limit…" at bounding box center [432, 119] width 104 height 106
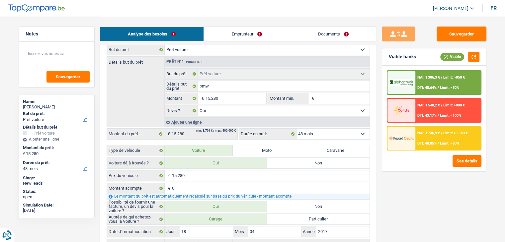
click at [417, 75] on div "NAI: 1 386,3 € / Limit: >850 € DTI: 45.64% / Limit: <50%" at bounding box center [448, 82] width 65 height 23
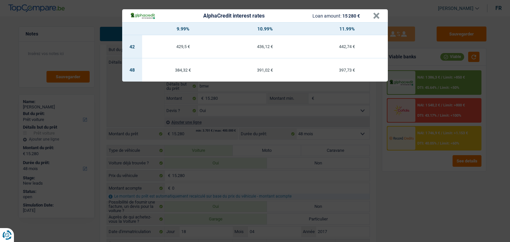
click at [411, 146] on div "AlphaCredit interest rates Loan amount: 15 280 € × 9.99% 10.99% 11.99% 42 429,5…" at bounding box center [255, 121] width 510 height 242
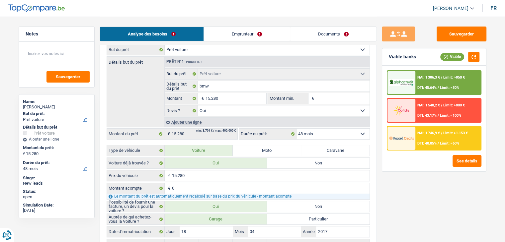
click at [417, 140] on div "NAI: 1 746,9 € / Limit: >1.153 € DTI: 40.05% / Limit: <60%" at bounding box center [448, 138] width 65 height 23
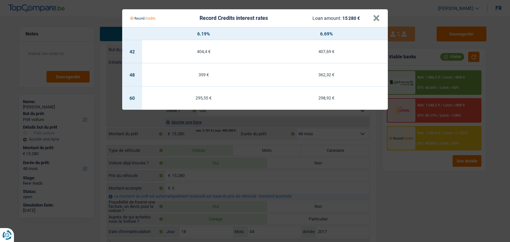
click at [421, 79] on Credits "Record Credits interest rates Loan amount: 15 280 € × 6.19% 6.69% 42 404,4 € 40…" at bounding box center [255, 121] width 510 height 242
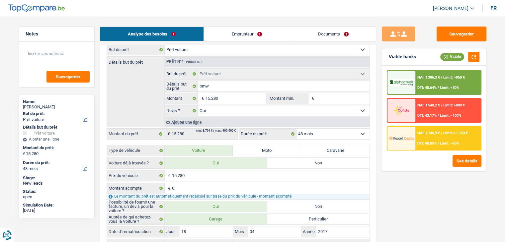
click at [421, 79] on span "NAI: 1 386,3 €" at bounding box center [428, 77] width 23 height 4
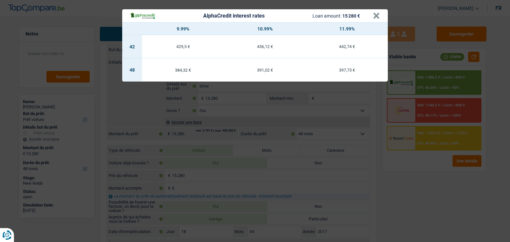
click at [421, 183] on div "AlphaCredit interest rates Loan amount: 15 280 € × 9.99% 10.99% 11.99% 42 429,5…" at bounding box center [255, 121] width 510 height 242
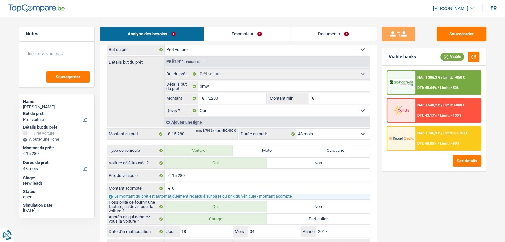
click at [439, 72] on div "NAI: 1 386,3 € / Limit: >850 € DTI: 45.64% / Limit: <50%" at bounding box center [448, 82] width 65 height 23
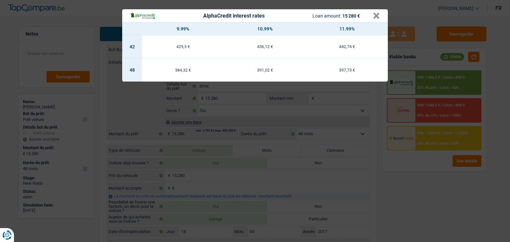
click at [433, 156] on div "AlphaCredit interest rates Loan amount: 15 280 € × 9.99% 10.99% 11.99% 42 429,5…" at bounding box center [255, 121] width 510 height 242
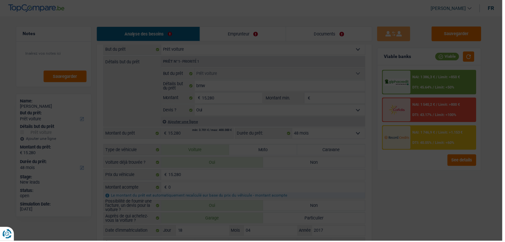
click at [435, 136] on div "NAI: 1 746,9 € / Limit: >1.153 € DTI: 40.05% / Limit: <60%" at bounding box center [445, 138] width 65 height 23
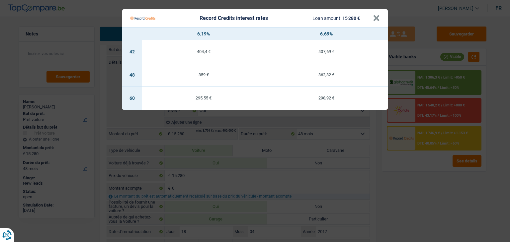
click at [433, 63] on Credits "Record Credits interest rates Loan amount: 15 280 € × 6.19% 6.69% 42 404,4 € 40…" at bounding box center [255, 121] width 510 height 242
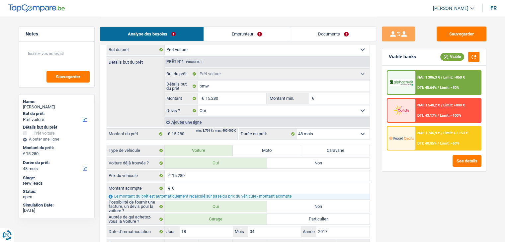
click at [433, 83] on div "NAI: 1 386,3 € / Limit: >850 € DTI: 45.64% / Limit: <50%" at bounding box center [448, 82] width 65 height 23
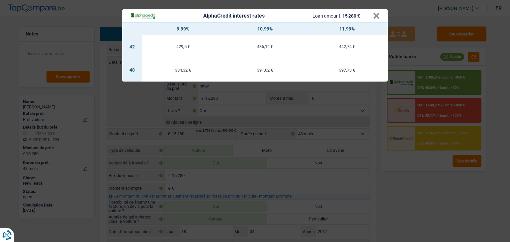
click at [430, 175] on div "AlphaCredit interest rates Loan amount: 15 280 € × 9.99% 10.99% 11.99% 42 429,5…" at bounding box center [255, 121] width 510 height 242
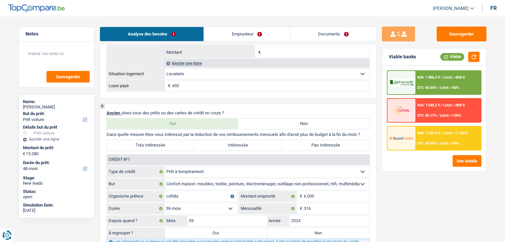
scroll to position [697, 0]
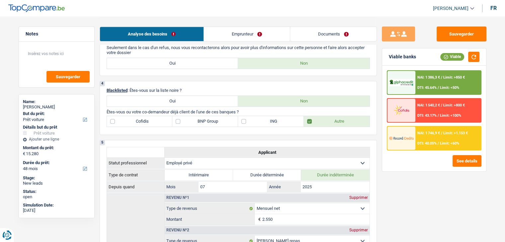
scroll to position [166, 0]
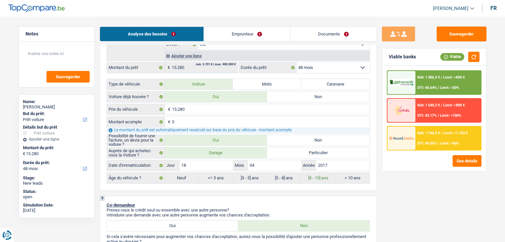
click at [393, 196] on div "Sauvegarder Viable banks Viable NAI: 1 386,3 € / Limit: >850 € DTI: 45.64% / Li…" at bounding box center [434, 129] width 115 height 205
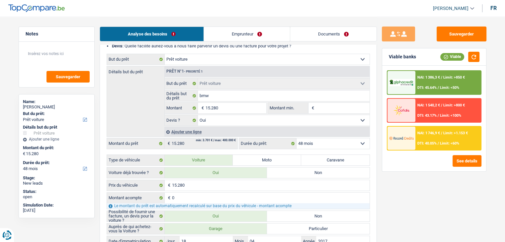
scroll to position [33, 0]
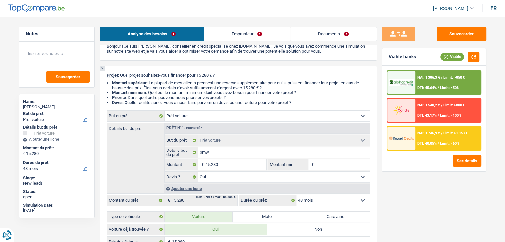
drag, startPoint x: 290, startPoint y: 105, endPoint x: 109, endPoint y: 73, distance: 183.4
click at [109, 73] on div "2 Projet : Quel projet souhaitez-vous financer pour 15 280 € ? Montant supérieu…" at bounding box center [238, 195] width 277 height 258
click at [108, 73] on span "Projet" at bounding box center [112, 75] width 11 height 5
drag, startPoint x: 304, startPoint y: 102, endPoint x: 104, endPoint y: 75, distance: 201.8
click at [104, 75] on div "2 Projet : Quel projet souhaitez-vous financer pour 15 280 € ? Montant supérieu…" at bounding box center [238, 195] width 277 height 258
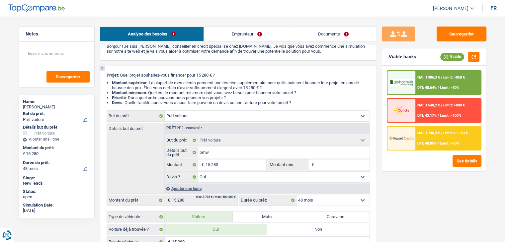
click at [104, 75] on div "2 Projet : Quel projet souhaitez-vous financer pour 15 280 € ? Montant supérieu…" at bounding box center [238, 195] width 277 height 258
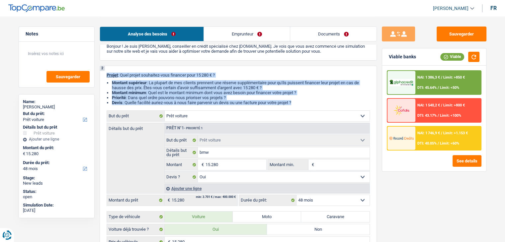
drag, startPoint x: 108, startPoint y: 74, endPoint x: 304, endPoint y: 109, distance: 199.4
click at [304, 109] on div "2 Projet : Quel projet souhaitez-vous financer pour 15 280 € ? Montant supérieu…" at bounding box center [238, 195] width 277 height 258
click at [304, 100] on li "Devis : Quelle facilité auriez-vous à nous faire parvenir un devis ou une factu…" at bounding box center [241, 102] width 258 height 5
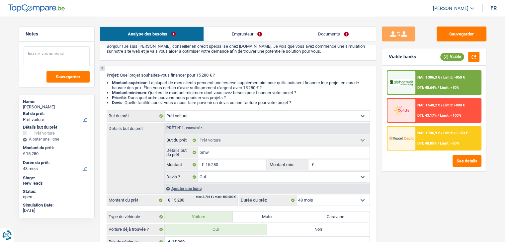
click at [71, 60] on textarea at bounding box center [57, 56] width 66 height 20
click at [265, 85] on li "Montant supérieur : La plupart de mes clients prennent une réserve supplémentai…" at bounding box center [241, 85] width 258 height 10
drag, startPoint x: 302, startPoint y: 103, endPoint x: 107, endPoint y: 71, distance: 197.8
click at [107, 71] on div "2 Projet : Quel projet souhaitez-vous financer pour 15 280 € ? Montant supérieu…" at bounding box center [238, 195] width 277 height 258
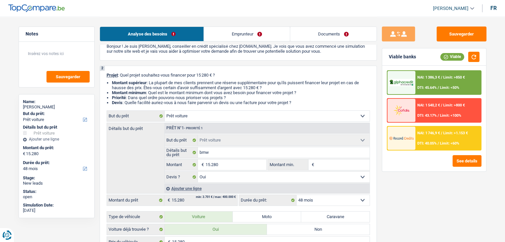
click at [106, 79] on div "2 Projet : Quel projet souhaitez-vous financer pour 15 280 € ? Montant supérieu…" at bounding box center [238, 195] width 277 height 258
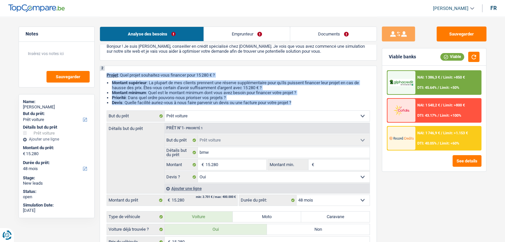
drag, startPoint x: 107, startPoint y: 76, endPoint x: 322, endPoint y: 107, distance: 217.1
click at [322, 107] on div "2 Projet : Quel projet souhaitez-vous financer pour 15 280 € ? Montant supérieu…" at bounding box center [238, 195] width 277 height 258
click at [320, 102] on li "Devis : Quelle facilité auriez-vous à nous faire parvenir un devis ou une factu…" at bounding box center [241, 102] width 258 height 5
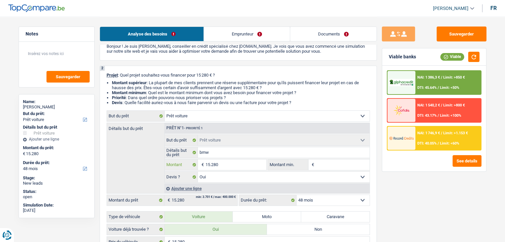
click at [227, 165] on input "15.280" at bounding box center [235, 165] width 61 height 11
click at [294, 90] on li "Montant minimum : Quel est le montant minimum dont vous avez besoin pour financ…" at bounding box center [241, 92] width 258 height 5
drag, startPoint x: 298, startPoint y: 100, endPoint x: 100, endPoint y: 72, distance: 200.0
click at [100, 72] on div "2 Projet : Quel projet souhaitez-vous financer pour 15 280 € ? Montant supérieu…" at bounding box center [238, 195] width 277 height 258
click at [147, 68] on div "2 Projet : Quel projet souhaitez-vous financer pour 15 280 € ? Montant supérieu…" at bounding box center [238, 195] width 277 height 258
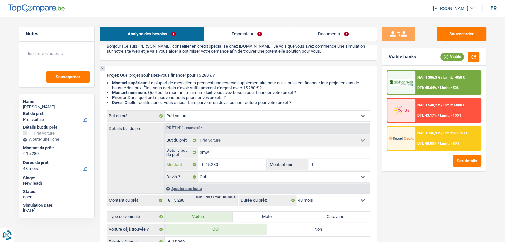
click at [240, 166] on input "15.280" at bounding box center [235, 165] width 61 height 11
type input "1.528"
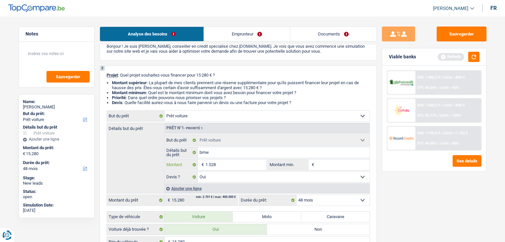
type input "152"
type input "15"
type input "1"
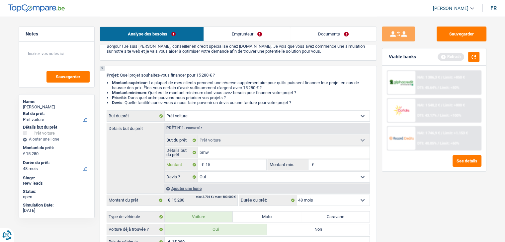
type input "1"
type input "16"
type input "160"
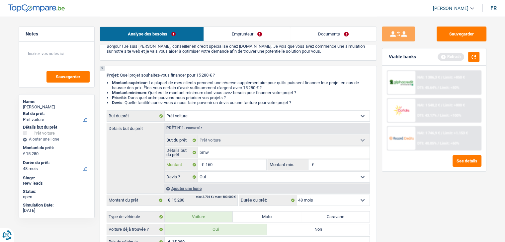
type input "1.600"
type input "16.000"
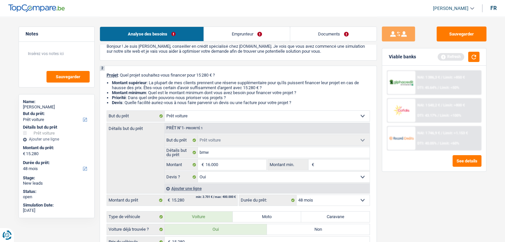
type input "16.000"
select select "60"
type input "16.000"
select select "60"
type input "16.000"
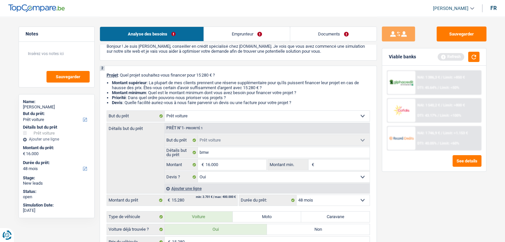
select select "60"
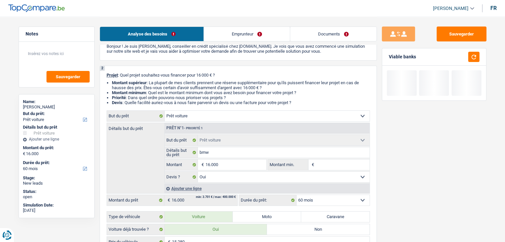
drag, startPoint x: 430, startPoint y: 223, endPoint x: 431, endPoint y: 188, distance: 35.6
click at [431, 223] on div "Sauvegarder Viable banks" at bounding box center [434, 129] width 115 height 205
click at [470, 56] on button "button" at bounding box center [473, 57] width 11 height 10
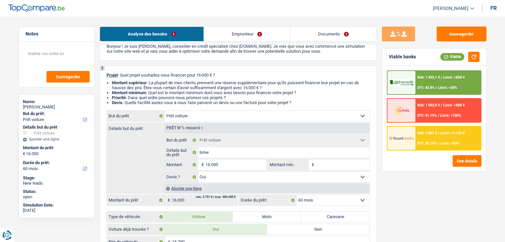
click at [442, 142] on span "Limit: <60%" at bounding box center [449, 143] width 19 height 4
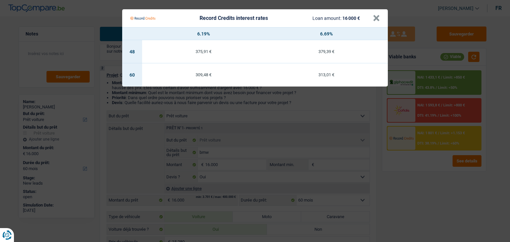
click at [321, 201] on Credits "Record Credits interest rates Loan amount: 16 000 € × 6.19% 6.69% 48 375,91 € 3…" at bounding box center [255, 121] width 510 height 242
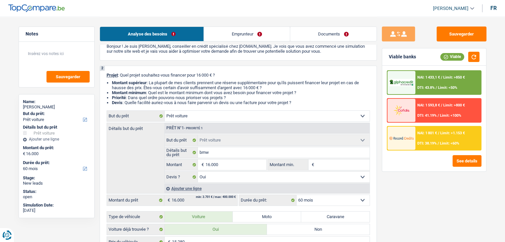
click at [315, 200] on select "12 mois 18 mois 24 mois 30 mois 36 mois 42 mois 48 mois 60 mois Sélectionner un…" at bounding box center [333, 200] width 73 height 11
select select "48"
click at [297, 195] on select "12 mois 18 mois 24 mois 30 mois 36 mois 42 mois 48 mois 60 mois Sélectionner un…" at bounding box center [333, 200] width 73 height 11
select select "48"
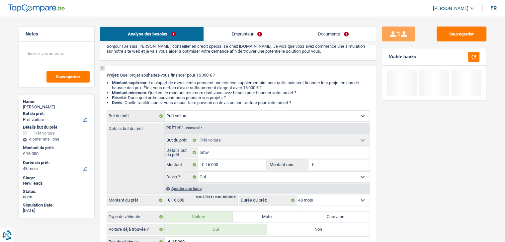
click at [299, 100] on li "Priorité : Dans quel ordre pouvons-nous prioriser vos projets ?" at bounding box center [241, 97] width 258 height 5
click at [470, 55] on button "button" at bounding box center [473, 57] width 11 height 10
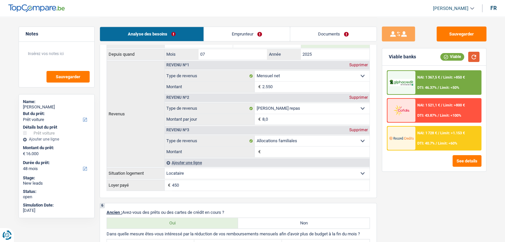
scroll to position [631, 0]
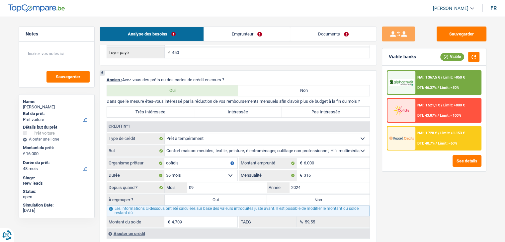
click at [401, 190] on div "Sauvegarder Viable banks Viable NAI: 1 367,5 € / Limit: >850 € DTI: 46.37% / Li…" at bounding box center [434, 129] width 115 height 205
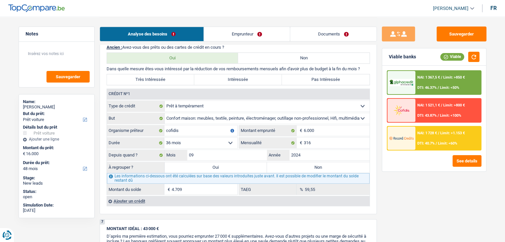
scroll to position [664, 0]
click at [236, 162] on label "Oui" at bounding box center [216, 167] width 103 height 11
click at [236, 162] on input "Oui" at bounding box center [216, 167] width 103 height 11
radio input "true"
type input "20.709"
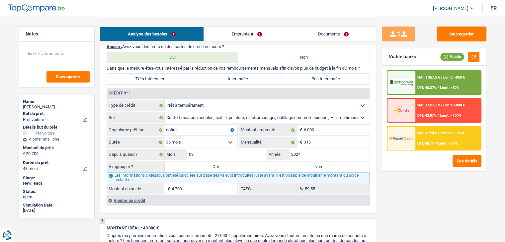
type input "4.709"
select select
type input "4.709"
select select
radio input "false"
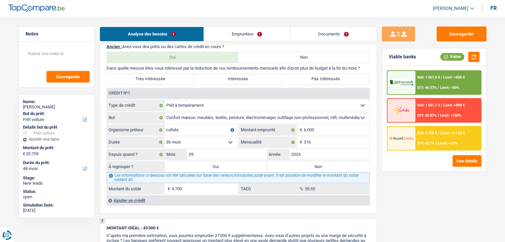
select select "refinancing"
select select "120"
select select "refinancing"
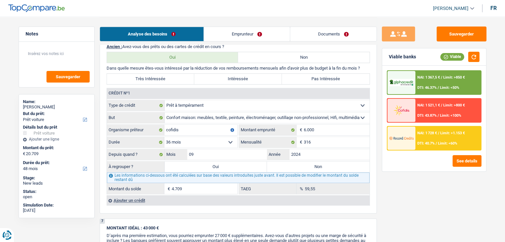
select select "120"
select select "refinancing"
select select "120"
select select "car"
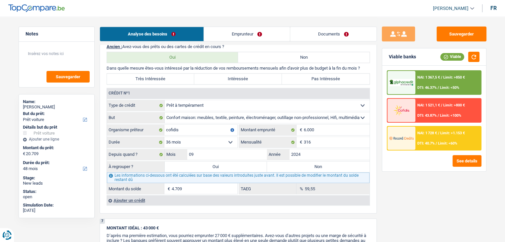
select select "car"
select select "yes"
select select "car"
select select "yes"
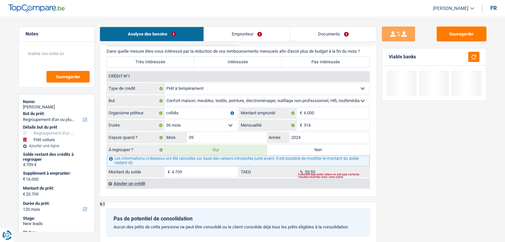
click at [477, 64] on div "Viable banks" at bounding box center [434, 56] width 104 height 17
click at [473, 56] on button "button" at bounding box center [473, 57] width 11 height 10
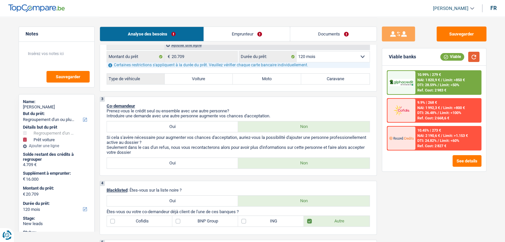
scroll to position [133, 0]
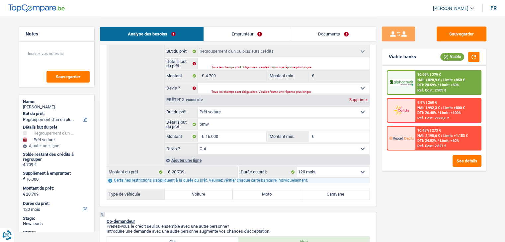
click at [340, 172] on select "12 mois 18 mois 24 mois 30 mois 36 mois 42 mois 48 mois 60 mois 72 mois 84 mois…" at bounding box center [333, 172] width 73 height 11
select select "60"
click at [297, 167] on select "12 mois 18 mois 24 mois 30 mois 36 mois 42 mois 48 mois 60 mois 72 mois 84 mois…" at bounding box center [333, 172] width 73 height 11
select select "60"
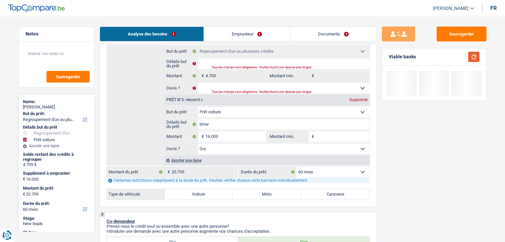
click at [478, 53] on button "button" at bounding box center [473, 57] width 11 height 10
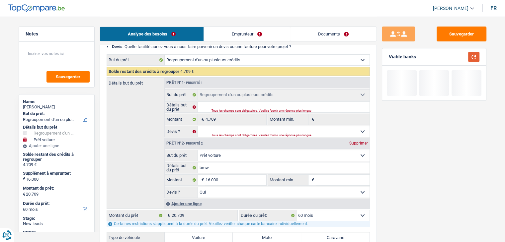
scroll to position [33, 0]
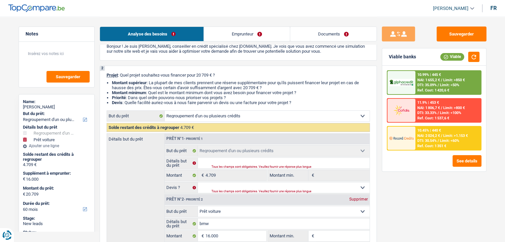
click at [422, 146] on div "Ref. Cost: 1 351 €" at bounding box center [431, 146] width 29 height 4
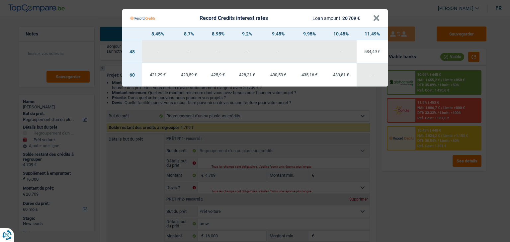
click at [422, 181] on Credits "Record Credits interest rates Loan amount: 20 709 € × 8.45% 8.7% 8.95% 9.2% 9.4…" at bounding box center [255, 121] width 510 height 242
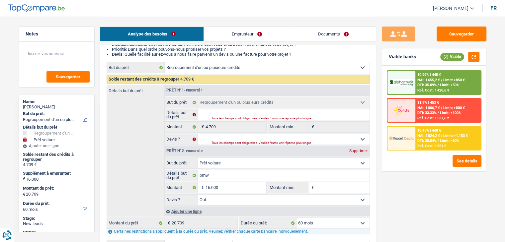
scroll to position [133, 0]
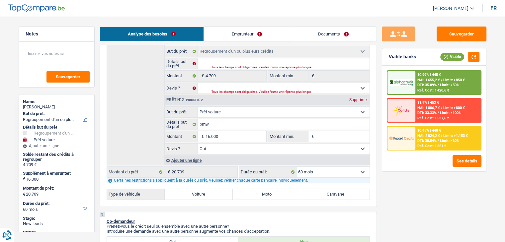
click at [323, 173] on select "12 mois 18 mois 24 mois 30 mois 36 mois 42 mois 48 mois 60 mois 72 mois 84 mois…" at bounding box center [333, 172] width 73 height 11
select select "48"
click at [297, 167] on select "12 mois 18 mois 24 mois 30 mois 36 mois 42 mois 48 mois 60 mois 72 mois 84 mois…" at bounding box center [333, 172] width 73 height 11
select select "48"
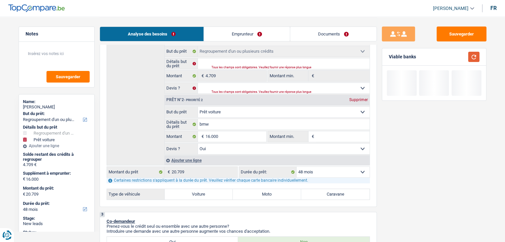
click at [476, 58] on button "button" at bounding box center [473, 57] width 11 height 10
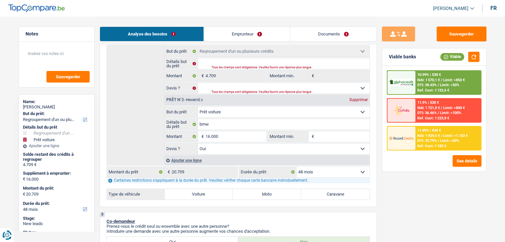
click at [427, 141] on span "DTI: 33.79%" at bounding box center [426, 141] width 19 height 4
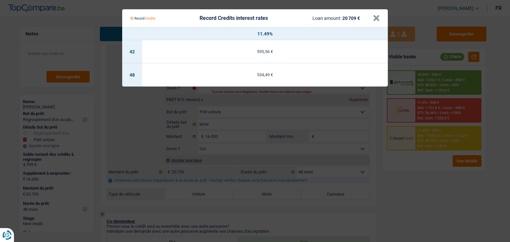
click at [433, 187] on Credits "Record Credits interest rates Loan amount: 20 709 € × 11.49% 42 595,56 € 48 534…" at bounding box center [255, 121] width 510 height 242
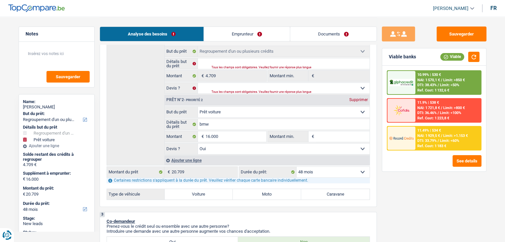
click at [427, 84] on span "DTI: 38.43%" at bounding box center [426, 85] width 19 height 4
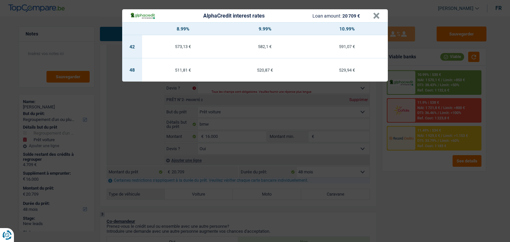
click at [406, 192] on div "AlphaCredit interest rates Loan amount: 20 709 € × 8.99% 9.99% 10.99% 42 573,13…" at bounding box center [255, 121] width 510 height 242
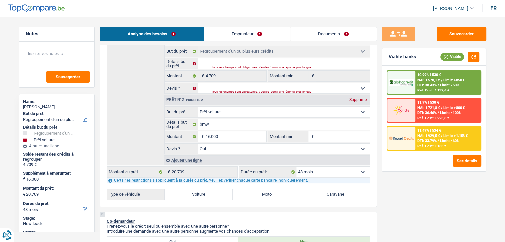
click at [426, 144] on div "Ref. Cost: 1 183 €" at bounding box center [431, 146] width 29 height 4
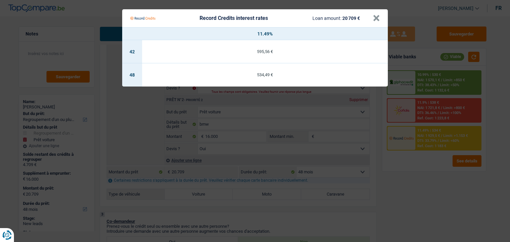
click at [426, 176] on Credits "Record Credits interest rates Loan amount: 20 709 € × 11.49% 42 595,56 € 48 534…" at bounding box center [255, 121] width 510 height 242
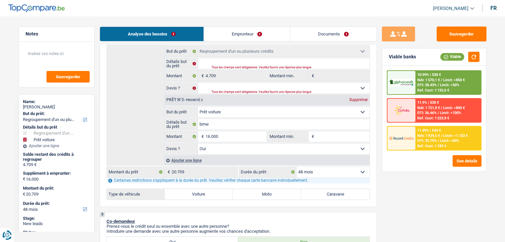
click at [436, 83] on span "DTI: 38.43%" at bounding box center [426, 85] width 19 height 4
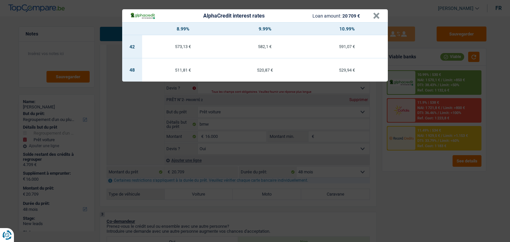
click at [429, 141] on div "AlphaCredit interest rates Loan amount: 20 709 € × 8.99% 9.99% 10.99% 42 573,13…" at bounding box center [255, 121] width 510 height 242
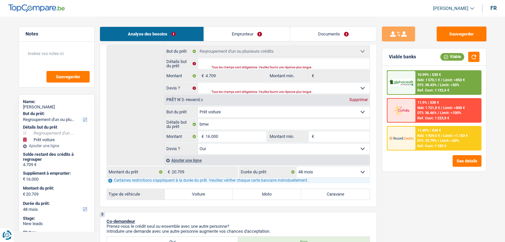
click at [429, 147] on div "Ref. Cost: 1 183 €" at bounding box center [431, 146] width 29 height 4
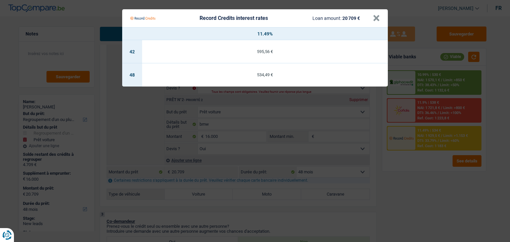
click at [432, 84] on Credits "Record Credits interest rates Loan amount: 20 709 € × 11.49% 42 595,56 € 48 534…" at bounding box center [255, 121] width 510 height 242
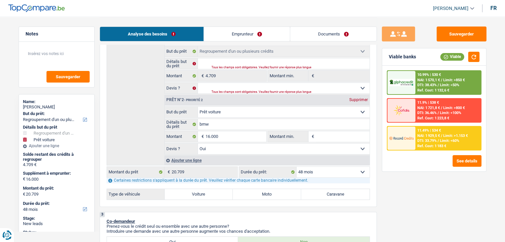
drag, startPoint x: 415, startPoint y: 57, endPoint x: 382, endPoint y: 61, distance: 32.9
click at [382, 61] on div "Viable banks Viable" at bounding box center [434, 56] width 104 height 17
click at [396, 61] on div "Viable banks Viable" at bounding box center [434, 56] width 104 height 17
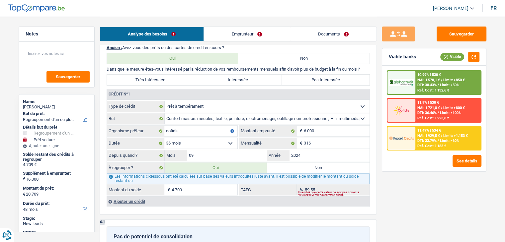
scroll to position [697, 0]
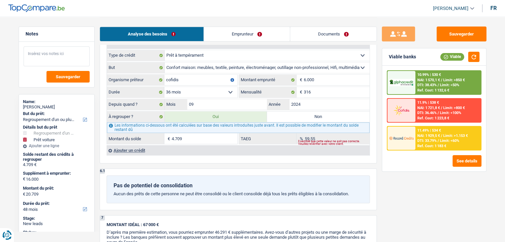
click at [34, 53] on textarea at bounding box center [57, 56] width 66 height 20
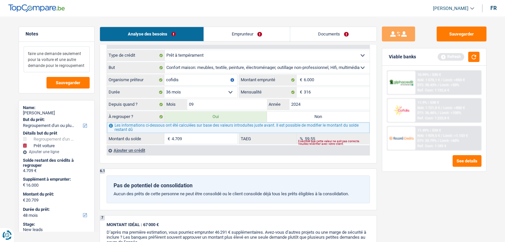
type textarea "faire une demande seulement pour la voiture et une autre demande pour le regrou…"
click at [480, 58] on div "Viable banks Refresh" at bounding box center [434, 56] width 104 height 17
click at [474, 57] on button "button" at bounding box center [473, 57] width 11 height 10
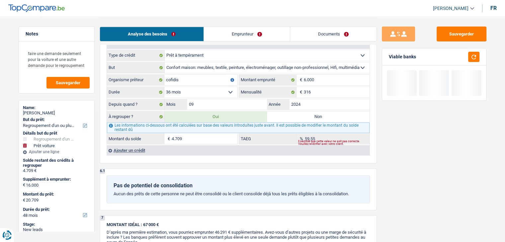
click at [421, 53] on div "Viable banks" at bounding box center [434, 56] width 104 height 17
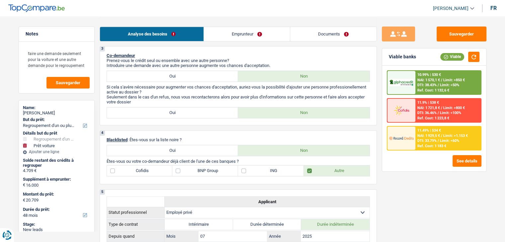
click at [328, 27] on link "Documents" at bounding box center [333, 34] width 86 height 14
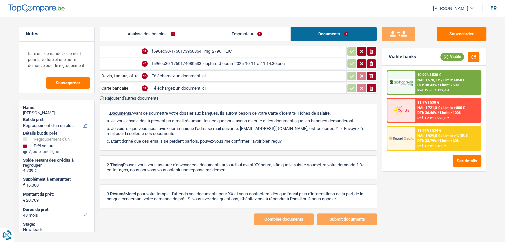
click at [329, 32] on link "Documents" at bounding box center [334, 34] width 86 height 14
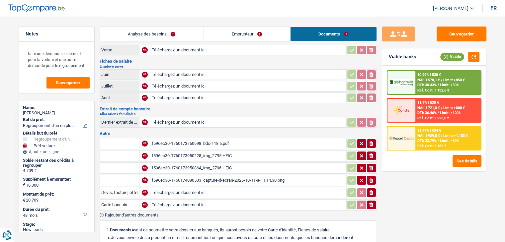
scroll to position [0, 0]
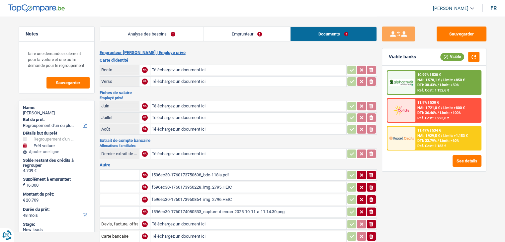
click at [228, 210] on div "f596ec30-1760174080533_capture-d-ecran-2025-10-11-a-11.14.30.png" at bounding box center [248, 212] width 193 height 10
click at [214, 27] on link "Emprunteur" at bounding box center [247, 34] width 86 height 14
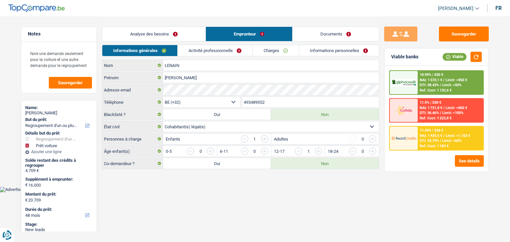
click at [188, 52] on link "Activité professionnelle" at bounding box center [215, 50] width 75 height 11
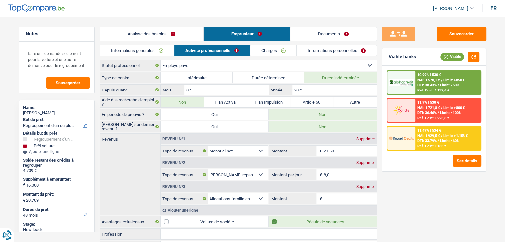
click at [157, 53] on link "Informations générales" at bounding box center [137, 50] width 74 height 11
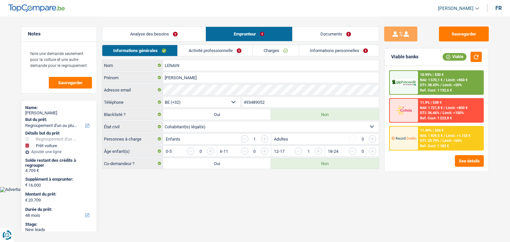
click at [264, 139] on input "button" at bounding box center [264, 139] width 7 height 7
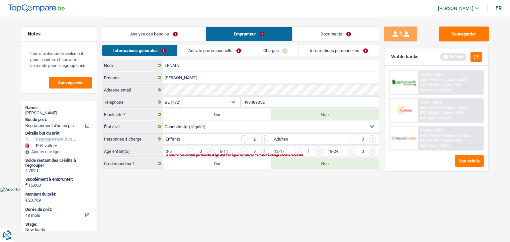
click at [322, 152] on input "button" at bounding box center [453, 153] width 277 height 11
click at [473, 61] on button "button" at bounding box center [476, 57] width 11 height 10
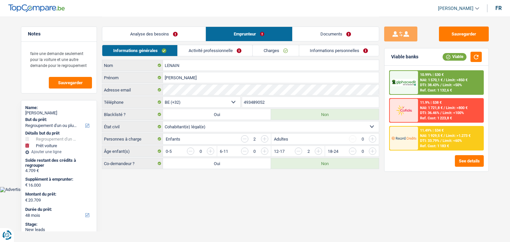
click at [181, 30] on link "Analyse des besoins" at bounding box center [153, 34] width 103 height 14
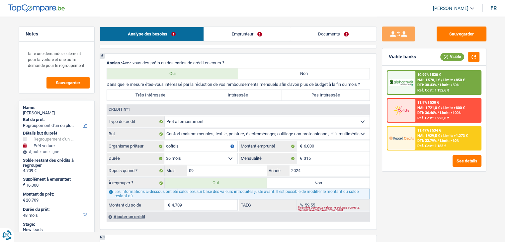
scroll to position [664, 0]
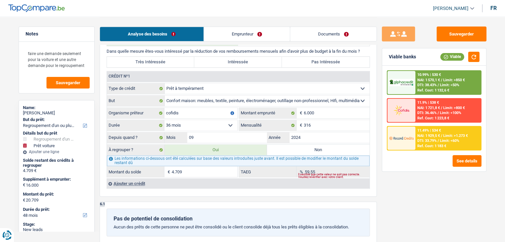
click at [431, 136] on span "NAI: 1 929,5 €" at bounding box center [428, 136] width 23 height 4
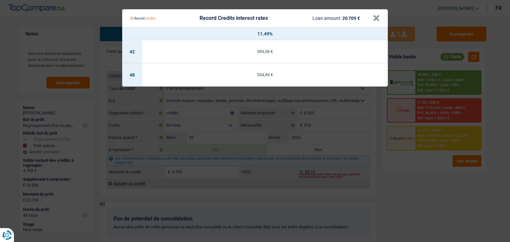
click at [420, 185] on Credits "Record Credits interest rates Loan amount: 20 709 € × 11.49% 42 595,56 € 48 534…" at bounding box center [255, 121] width 510 height 242
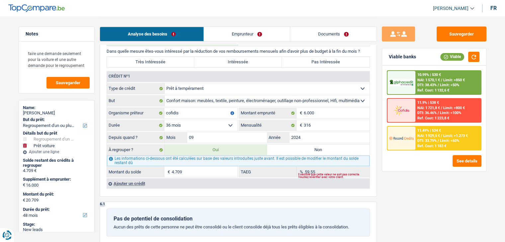
click at [382, 73] on div "Viable banks Viable 10.99% | 530 € NAI: 1 570,1 € / Limit: >850 € DTI: 38.43% /…" at bounding box center [434, 110] width 105 height 124
drag, startPoint x: 85, startPoint y: 66, endPoint x: 0, endPoint y: 37, distance: 90.0
click at [0, 37] on main "Notes faire une demande seulement pour la voiture et une autre demande pour le …" at bounding box center [252, 14] width 505 height 1357
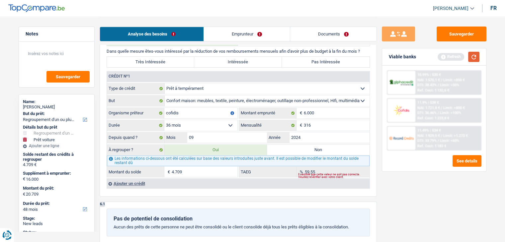
click at [478, 58] on button "button" at bounding box center [473, 57] width 11 height 10
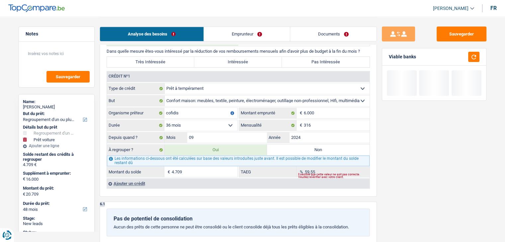
drag, startPoint x: 418, startPoint y: 60, endPoint x: 387, endPoint y: 57, distance: 32.0
click at [387, 57] on div "Viable banks" at bounding box center [434, 56] width 104 height 17
click at [253, 57] on label "Intéressée" at bounding box center [238, 62] width 88 height 11
click at [253, 57] on input "Intéressée" at bounding box center [238, 62] width 88 height 11
radio input "true"
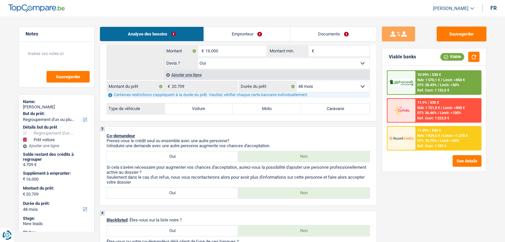
scroll to position [199, 0]
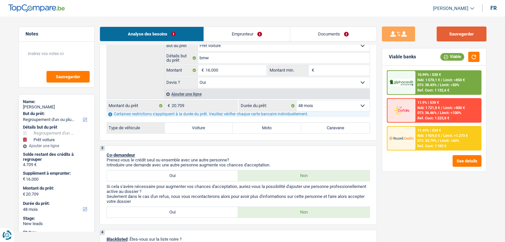
click at [442, 34] on button "Sauvegarder" at bounding box center [462, 34] width 50 height 15
click at [195, 131] on label "Voiture" at bounding box center [199, 128] width 68 height 11
click at [195, 131] on input "Voiture" at bounding box center [199, 128] width 68 height 11
radio input "true"
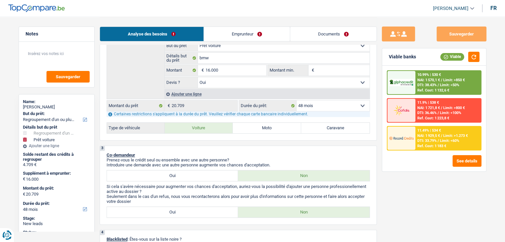
select select "120"
radio input "true"
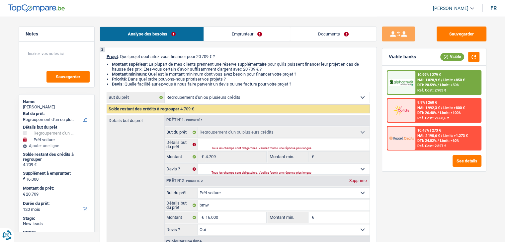
scroll to position [100, 0]
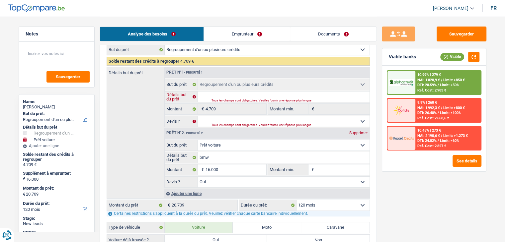
click at [222, 97] on input "Détails but du prêt" at bounding box center [284, 97] width 172 height 11
type input "R"
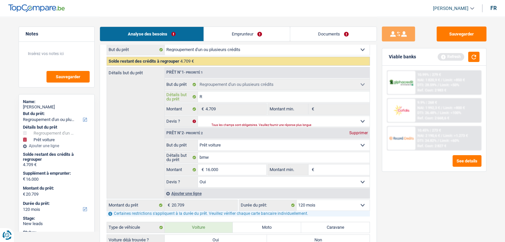
type input "RE"
click at [243, 95] on input "REGROUPEMENT" at bounding box center [284, 97] width 172 height 11
click at [233, 123] on select "Oui Non Non répondu Sélectionner une option" at bounding box center [284, 121] width 172 height 11
click at [198, 116] on select "Oui Non Non répondu Sélectionner une option" at bounding box center [284, 121] width 172 height 11
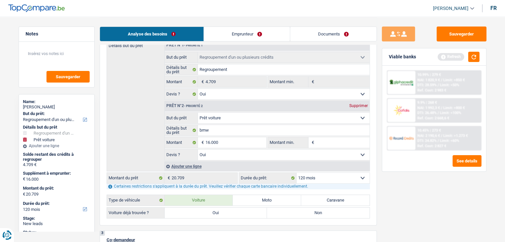
scroll to position [166, 0]
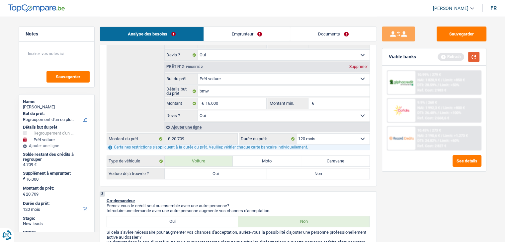
click at [471, 59] on button "button" at bounding box center [473, 57] width 11 height 10
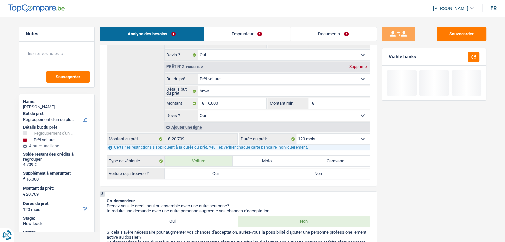
click at [332, 104] on input "Montant min." at bounding box center [343, 103] width 54 height 11
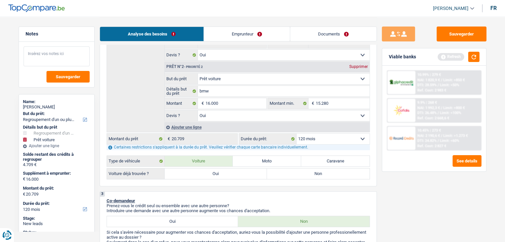
click at [51, 56] on textarea at bounding box center [57, 56] width 66 height 20
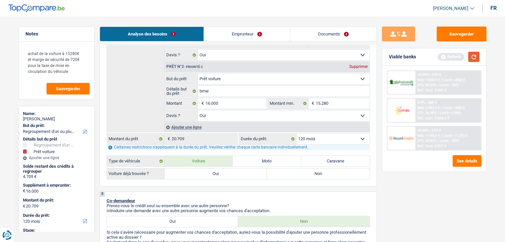
click at [469, 57] on button "button" at bounding box center [473, 57] width 11 height 10
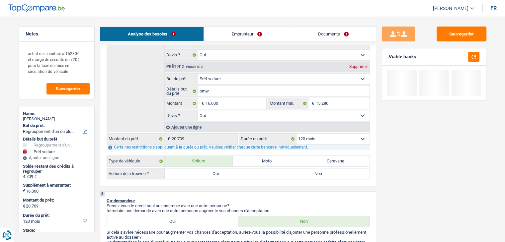
click at [199, 176] on label "Oui" at bounding box center [216, 174] width 103 height 11
click at [199, 176] on input "Oui" at bounding box center [216, 174] width 103 height 11
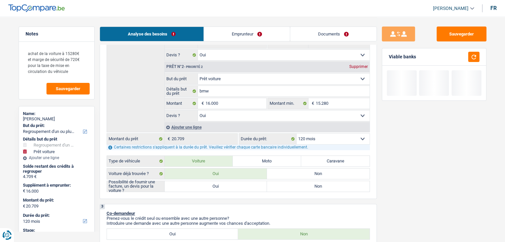
scroll to position [199, 0]
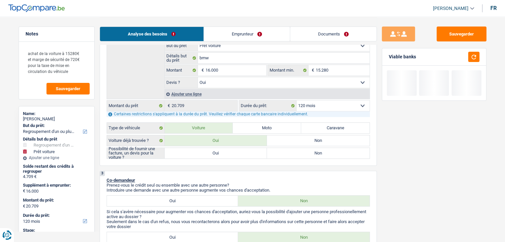
click at [199, 158] on div "2 Projet : Quel projet souhaitez-vous financer pour 20 709 € ? Montant supérieu…" at bounding box center [238, 33] width 277 height 266
click at [198, 155] on label "Oui" at bounding box center [216, 153] width 103 height 11
click at [198, 155] on input "Oui" at bounding box center [216, 153] width 103 height 11
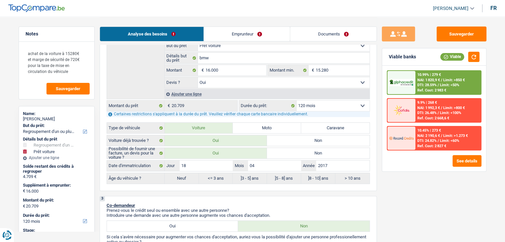
click at [304, 108] on select "12 mois 18 mois 24 mois 30 mois 36 mois 42 mois 48 mois 60 mois 72 mois 84 mois…" at bounding box center [333, 106] width 73 height 11
click at [297, 101] on select "12 mois 18 mois 24 mois 30 mois 36 mois 42 mois 48 mois 60 mois 72 mois 84 mois…" at bounding box center [333, 106] width 73 height 11
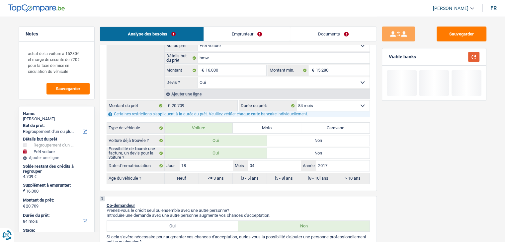
click at [476, 54] on button "button" at bounding box center [473, 57] width 11 height 10
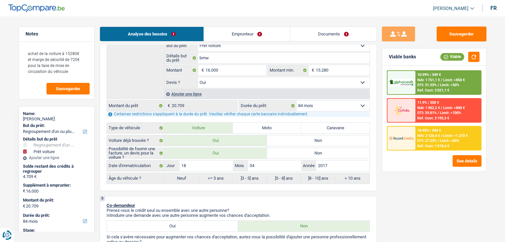
click at [425, 135] on span "NAI: 2 120,4 €" at bounding box center [428, 136] width 23 height 4
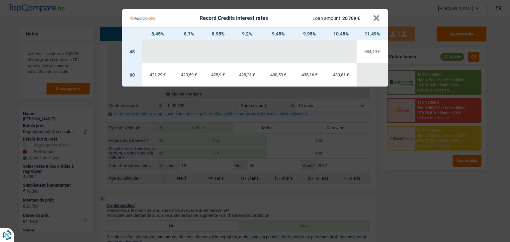
click at [437, 179] on Credits "Record Credits interest rates Loan amount: 20 709 € × 8.45% 8.7% 8.95% 9.2% 9.4…" at bounding box center [255, 121] width 510 height 242
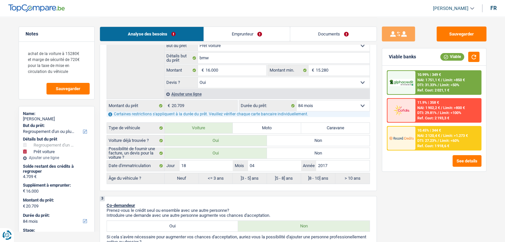
click at [425, 74] on div "10.99% | 349 €" at bounding box center [429, 75] width 24 height 4
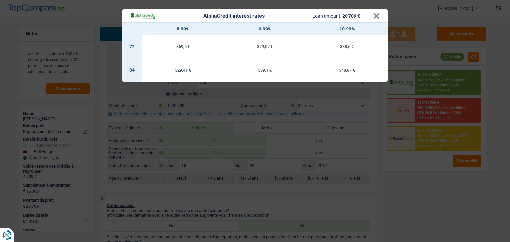
click at [429, 178] on div "AlphaCredit interest rates Loan amount: 20 709 € × 8.99% 9.99% 10.99% 72 369,6 …" at bounding box center [255, 121] width 510 height 242
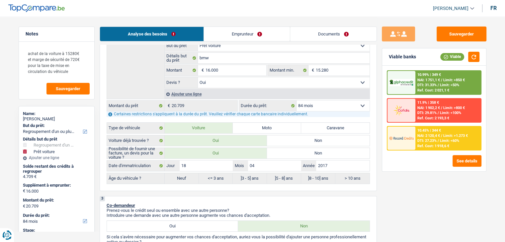
click at [320, 104] on select "12 mois 18 mois 24 mois 30 mois 36 mois 42 mois 48 mois 60 mois 72 mois 84 mois…" at bounding box center [333, 106] width 73 height 11
click at [297, 101] on select "12 mois 18 mois 24 mois 30 mois 36 mois 42 mois 48 mois 60 mois 72 mois 84 mois…" at bounding box center [333, 106] width 73 height 11
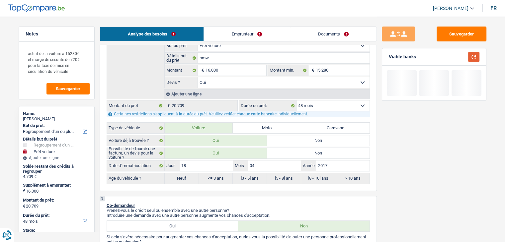
click at [477, 54] on button "button" at bounding box center [473, 57] width 11 height 10
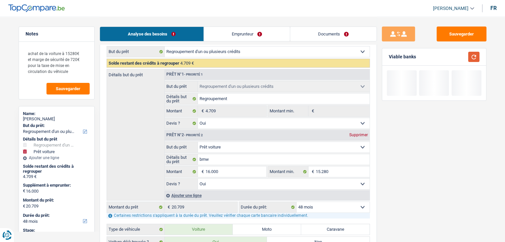
scroll to position [133, 0]
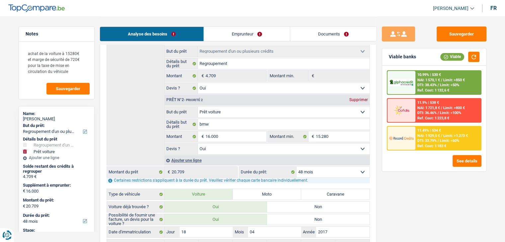
click at [434, 138] on div "11.49% | 534 € NAI: 1 929,5 € / Limit: >1.273 € DTI: 33.79% / Limit: <60% Ref. …" at bounding box center [448, 138] width 65 height 23
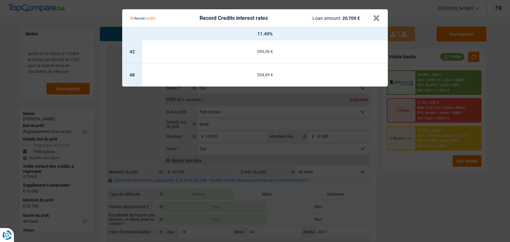
click at [430, 162] on Credits "Record Credits interest rates Loan amount: 20 709 € × 11.49% 42 595,56 € 48 534…" at bounding box center [255, 121] width 510 height 242
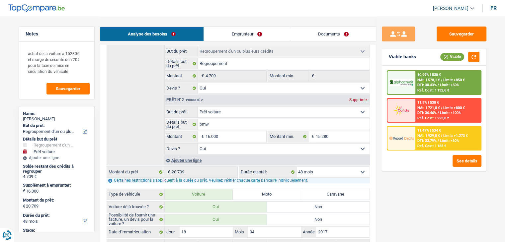
click at [419, 86] on span "DTI: 38.43%" at bounding box center [426, 85] width 19 height 4
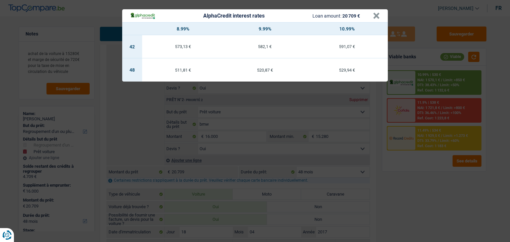
click at [263, 77] on td "520,87 €" at bounding box center [265, 69] width 82 height 23
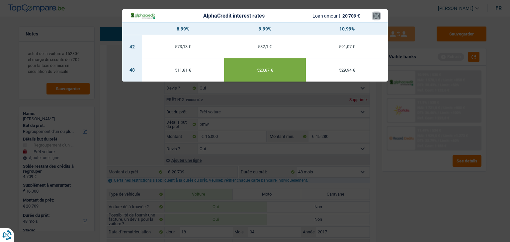
click at [376, 18] on button "×" at bounding box center [376, 16] width 7 height 7
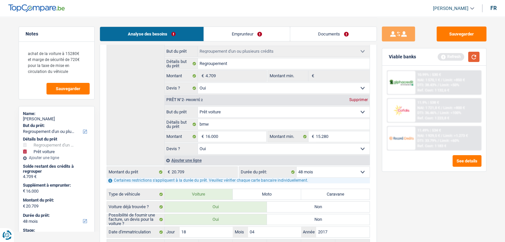
click at [470, 62] on button "button" at bounding box center [473, 57] width 11 height 10
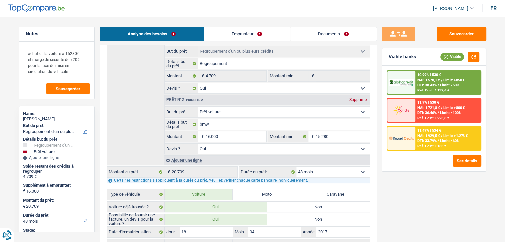
click at [435, 81] on span "NAI: 1 570,1 €" at bounding box center [428, 80] width 23 height 4
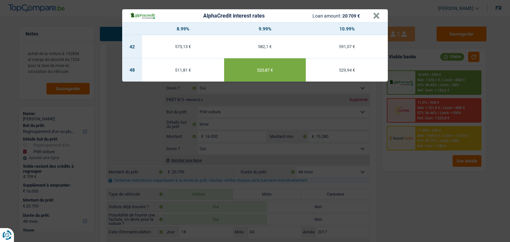
click at [427, 169] on div "AlphaCredit interest rates Loan amount: 20 709 € × 8.99% 9.99% 10.99% 42 573,13…" at bounding box center [255, 121] width 510 height 242
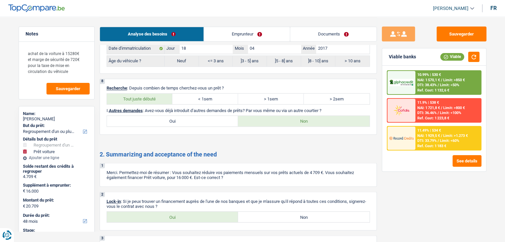
scroll to position [1213, 0]
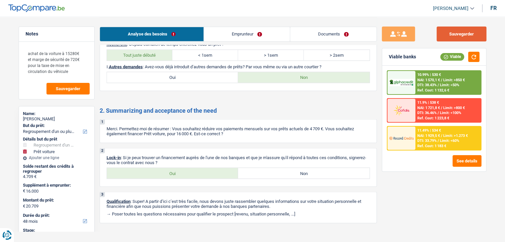
click at [448, 32] on button "Sauvegarder" at bounding box center [462, 34] width 50 height 15
click at [74, 72] on textarea "achat de la voiture à 15280€ et marge de sécurité de 720€ pour la taxe de mise …" at bounding box center [57, 62] width 66 height 32
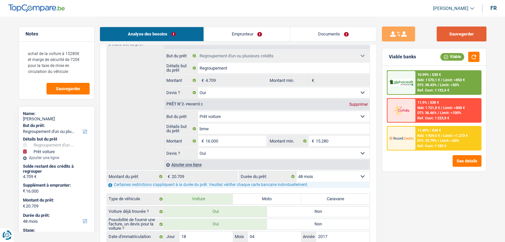
click at [461, 35] on button "Sauvegarder" at bounding box center [462, 34] width 50 height 15
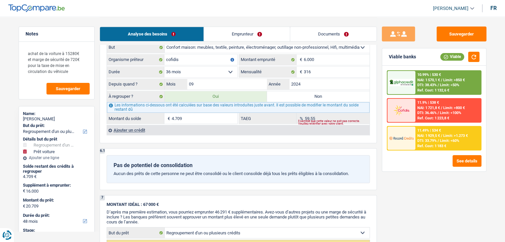
scroll to position [715, 0]
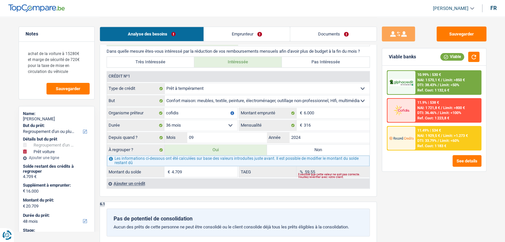
click at [203, 120] on select "12 mois 18 mois 24 mois 30 mois 36 mois 42 mois Sélectionner une option" at bounding box center [200, 125] width 73 height 11
click at [164, 120] on select "12 mois 18 mois 24 mois 30 mois 36 mois 42 mois Sélectionner une option" at bounding box center [200, 125] width 73 height 11
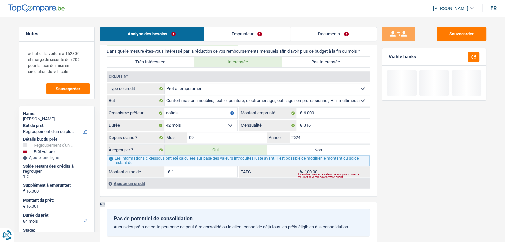
click at [202, 123] on select "12 mois 18 mois 24 mois 30 mois 36 mois 42 mois Sélectionner une option" at bounding box center [200, 125] width 73 height 11
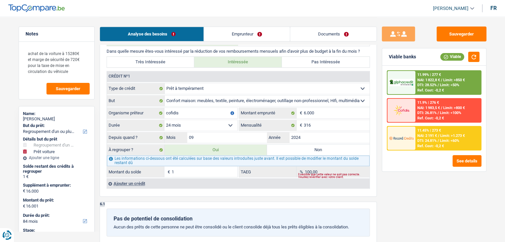
click at [164, 120] on select "12 mois 18 mois 24 mois 30 mois 36 mois 42 mois Sélectionner une option" at bounding box center [200, 125] width 73 height 11
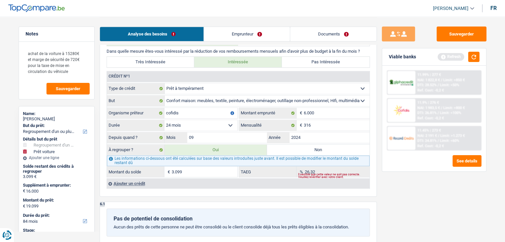
click at [190, 120] on select "12 mois 18 mois 24 mois 30 mois 36 mois 42 mois Sélectionner une option" at bounding box center [200, 125] width 73 height 11
click at [164, 120] on select "12 mois 18 mois 24 mois 30 mois 36 mois 42 mois Sélectionner une option" at bounding box center [200, 125] width 73 height 11
click at [188, 120] on select "12 mois 18 mois 24 mois 30 mois 36 mois 42 mois Sélectionner une option" at bounding box center [200, 125] width 73 height 11
click at [164, 120] on select "12 mois 18 mois 24 mois 30 mois 36 mois 42 mois Sélectionner une option" at bounding box center [200, 125] width 73 height 11
click at [190, 128] on div "Il semblerait que ce prêt ait été entièrement remboursé" at bounding box center [201, 129] width 71 height 3
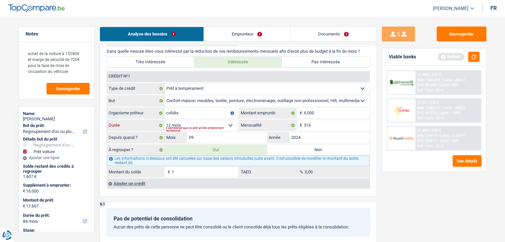
click at [226, 122] on select "12 mois 18 mois 24 mois 30 mois 36 mois 42 mois Sélectionner une option" at bounding box center [200, 125] width 73 height 11
click at [164, 120] on select "12 mois 18 mois 24 mois 30 mois 36 mois 42 mois Sélectionner une option" at bounding box center [200, 125] width 73 height 11
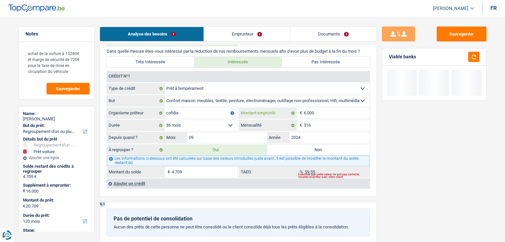
click at [317, 113] on input "6.000" at bounding box center [337, 113] width 66 height 11
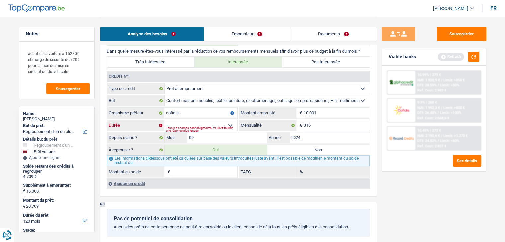
click at [186, 120] on select "12 mois 18 mois 24 mois 30 mois 36 mois 42 mois 48 mois 60 mois Sélectionner un…" at bounding box center [200, 125] width 73 height 11
click at [164, 120] on select "12 mois 18 mois 24 mois 30 mois 36 mois 42 mois 48 mois 60 mois Sélectionner un…" at bounding box center [200, 125] width 73 height 11
click at [316, 108] on input "10.001" at bounding box center [337, 113] width 66 height 11
drag, startPoint x: 332, startPoint y: 110, endPoint x: 305, endPoint y: 112, distance: 27.3
click at [305, 112] on input "10.001" at bounding box center [337, 113] width 66 height 11
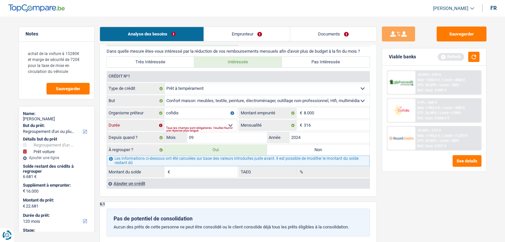
click at [222, 120] on select "12 mois 18 mois 24 mois 30 mois 36 mois 42 mois 48 mois Sélectionner une option" at bounding box center [200, 125] width 73 height 11
click at [164, 120] on select "12 mois 18 mois 24 mois 30 mois 36 mois 42 mois 48 mois Sélectionner une option" at bounding box center [200, 125] width 73 height 11
click at [201, 123] on select "12 mois 18 mois 24 mois 30 mois 36 mois 42 mois 48 mois Sélectionner une option" at bounding box center [200, 125] width 73 height 11
click at [164, 120] on select "12 mois 18 mois 24 mois 30 mois 36 mois 42 mois 48 mois Sélectionner une option" at bounding box center [200, 125] width 73 height 11
click at [175, 120] on select "12 mois 18 mois 24 mois 30 mois 36 mois 42 mois 48 mois Sélectionner une option" at bounding box center [200, 125] width 73 height 11
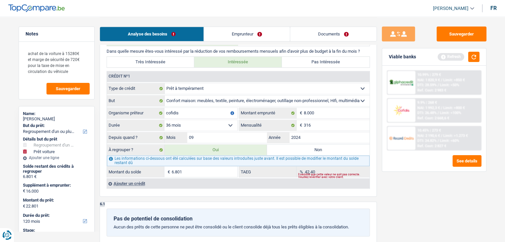
click at [164, 120] on select "12 mois 18 mois 24 mois 30 mois 36 mois 42 mois 48 mois Sélectionner une option" at bounding box center [200, 125] width 73 height 11
drag, startPoint x: 321, startPoint y: 110, endPoint x: 294, endPoint y: 114, distance: 26.8
click at [294, 114] on div "8.000 € Montant emprunté" at bounding box center [304, 113] width 131 height 11
click at [186, 121] on select "12 mois 18 mois 24 mois 30 mois 36 mois 42 mois Sélectionner une option" at bounding box center [200, 125] width 73 height 11
click at [164, 120] on select "12 mois 18 mois 24 mois 30 mois 36 mois 42 mois Sélectionner une option" at bounding box center [200, 125] width 73 height 11
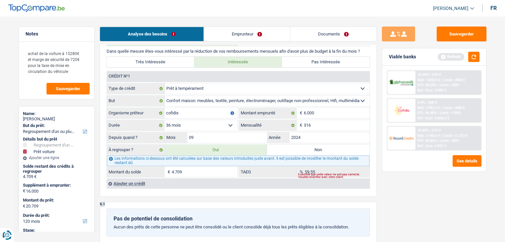
click at [252, 209] on div "Pas de potentiel de consolidation Aucun des prêts de cette personne ne peut êtr…" at bounding box center [238, 223] width 263 height 28
click at [475, 58] on button "button" at bounding box center [473, 57] width 11 height 10
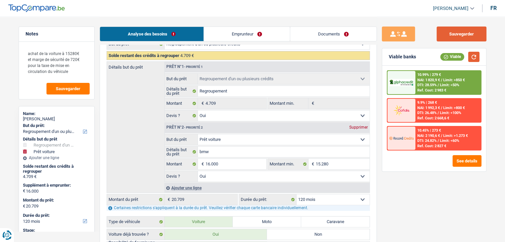
scroll to position [117, 0]
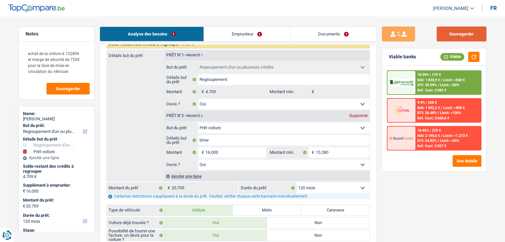
click at [469, 27] on button "Sauvegarder" at bounding box center [462, 34] width 50 height 15
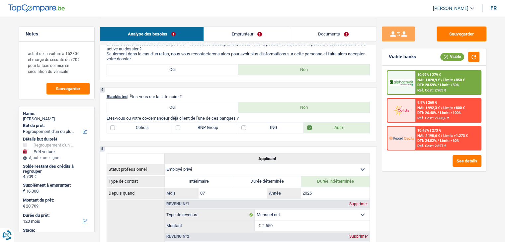
scroll to position [482, 0]
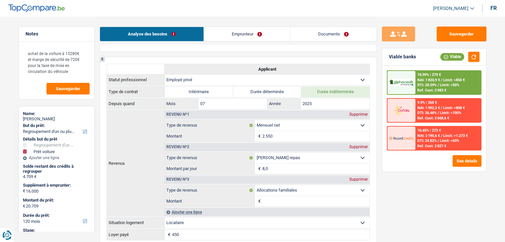
click at [435, 32] on div "Sauvegarder" at bounding box center [434, 34] width 105 height 15
click at [445, 35] on button "Sauvegarder" at bounding box center [462, 34] width 50 height 15
